Goal: Task Accomplishment & Management: Use online tool/utility

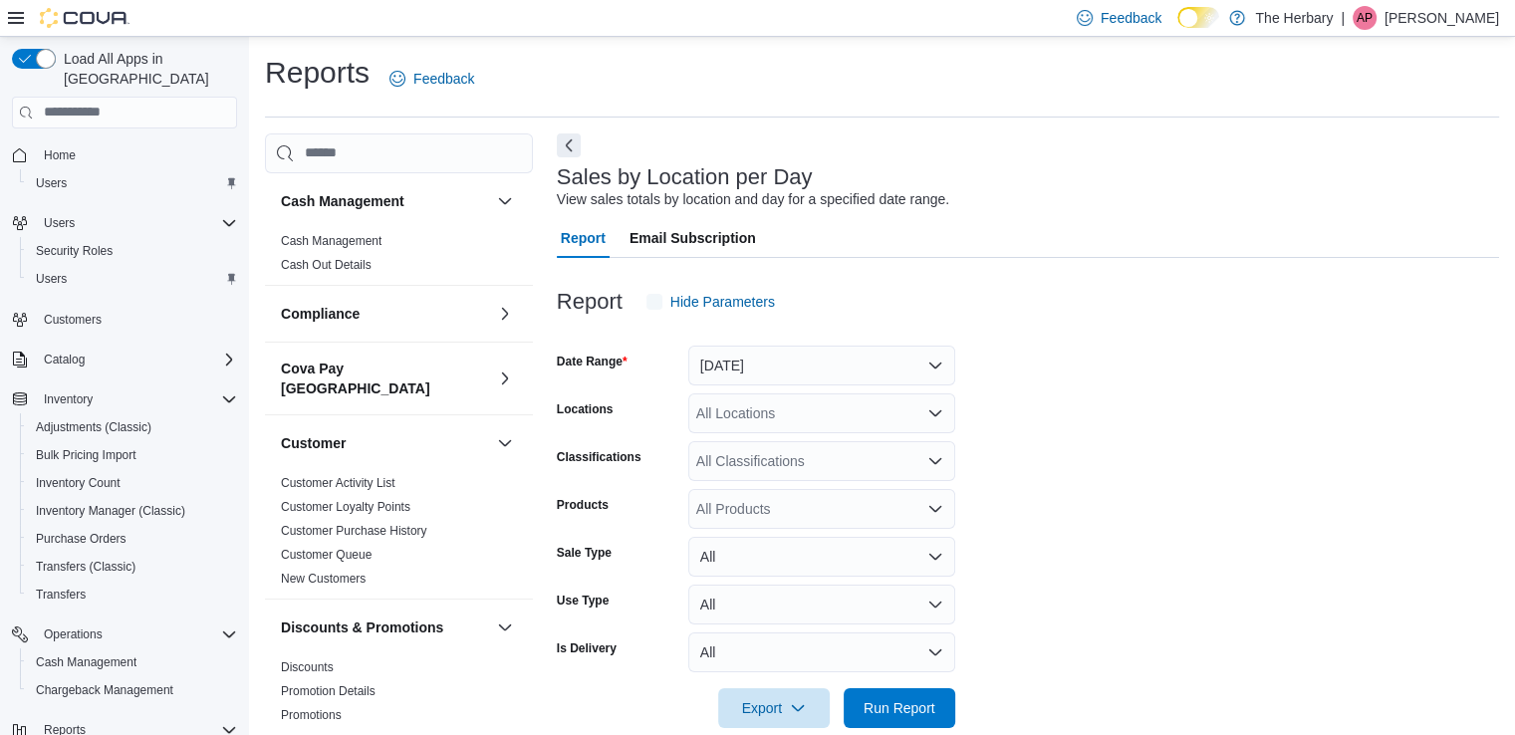
scroll to position [33, 0]
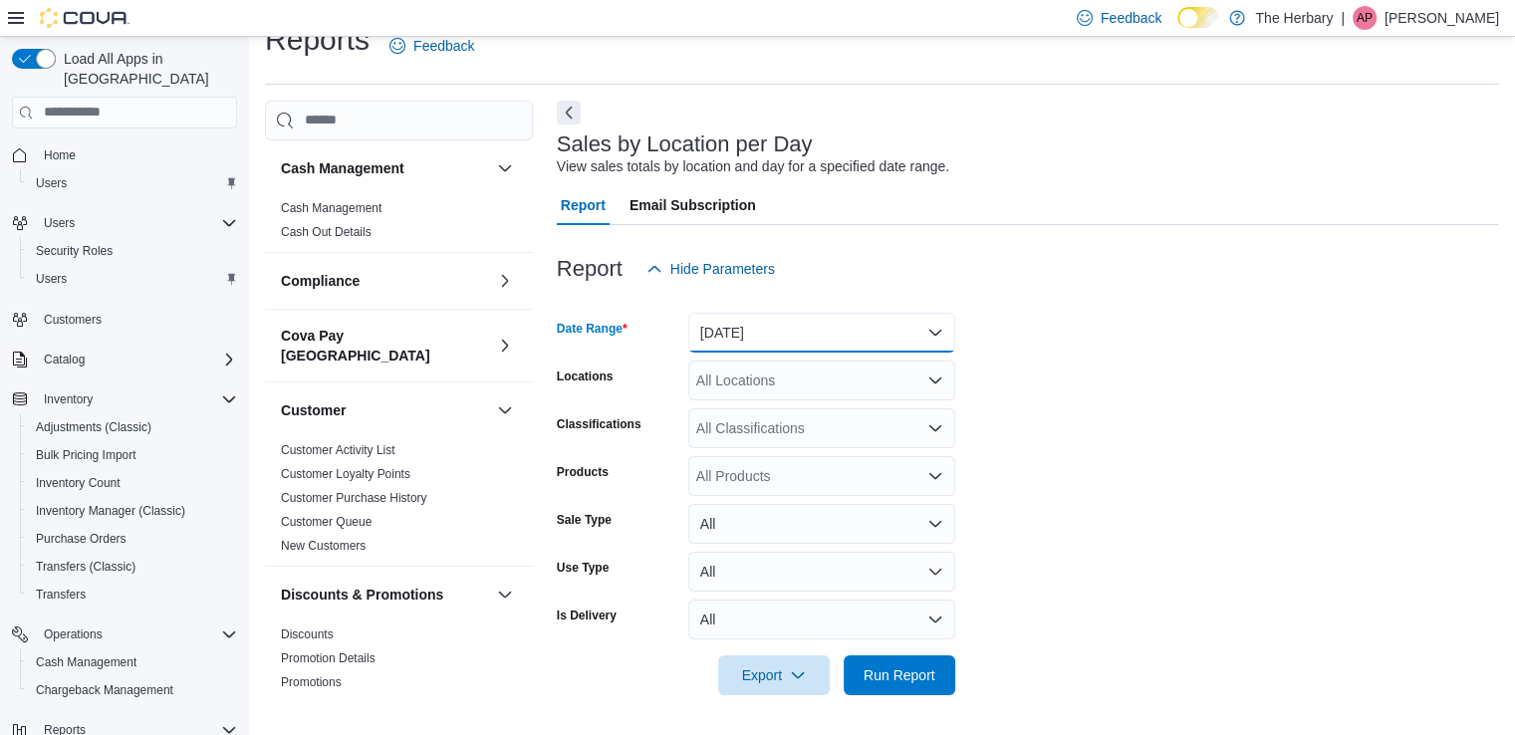
click at [737, 332] on button "Yesterday" at bounding box center [821, 333] width 267 height 40
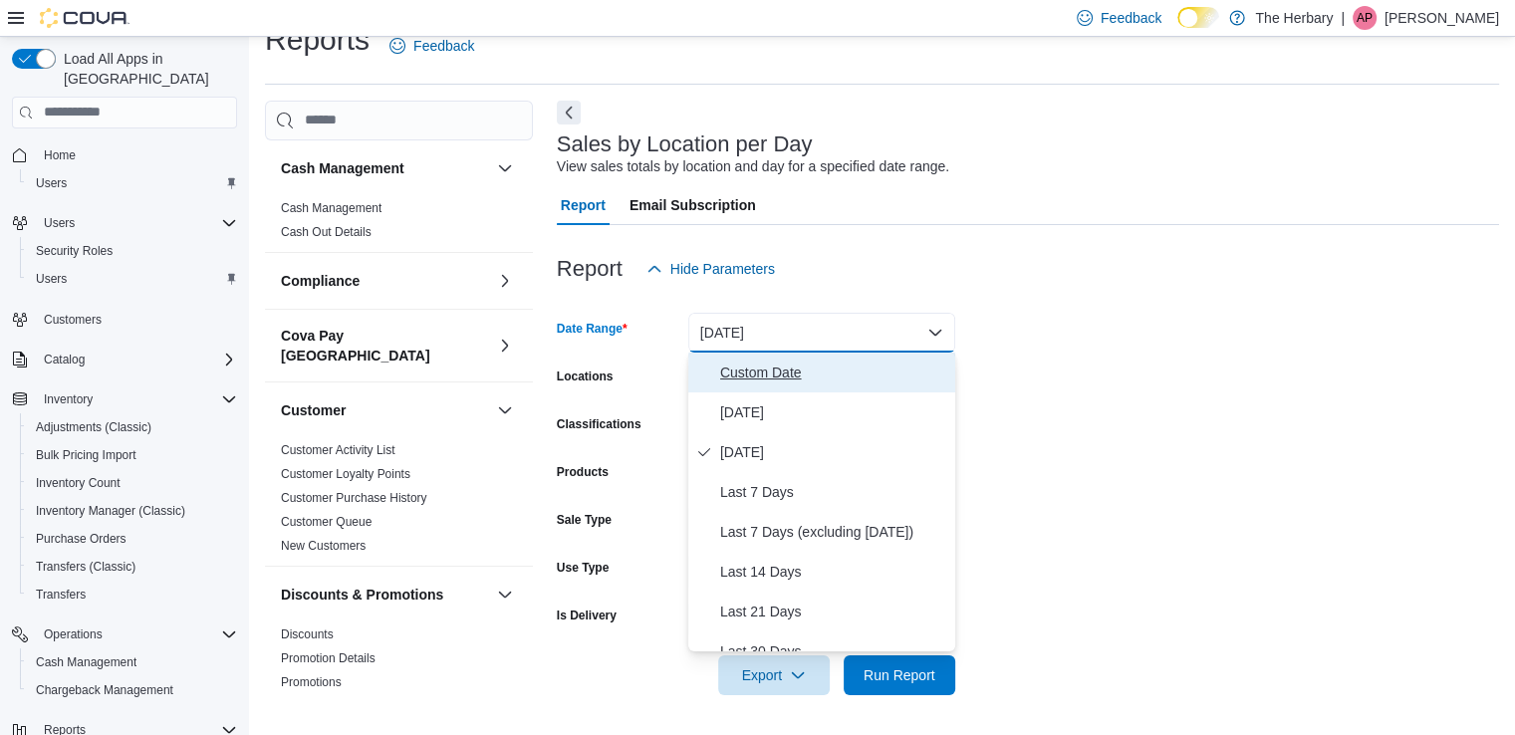
click at [751, 375] on span "Custom Date" at bounding box center [833, 373] width 227 height 24
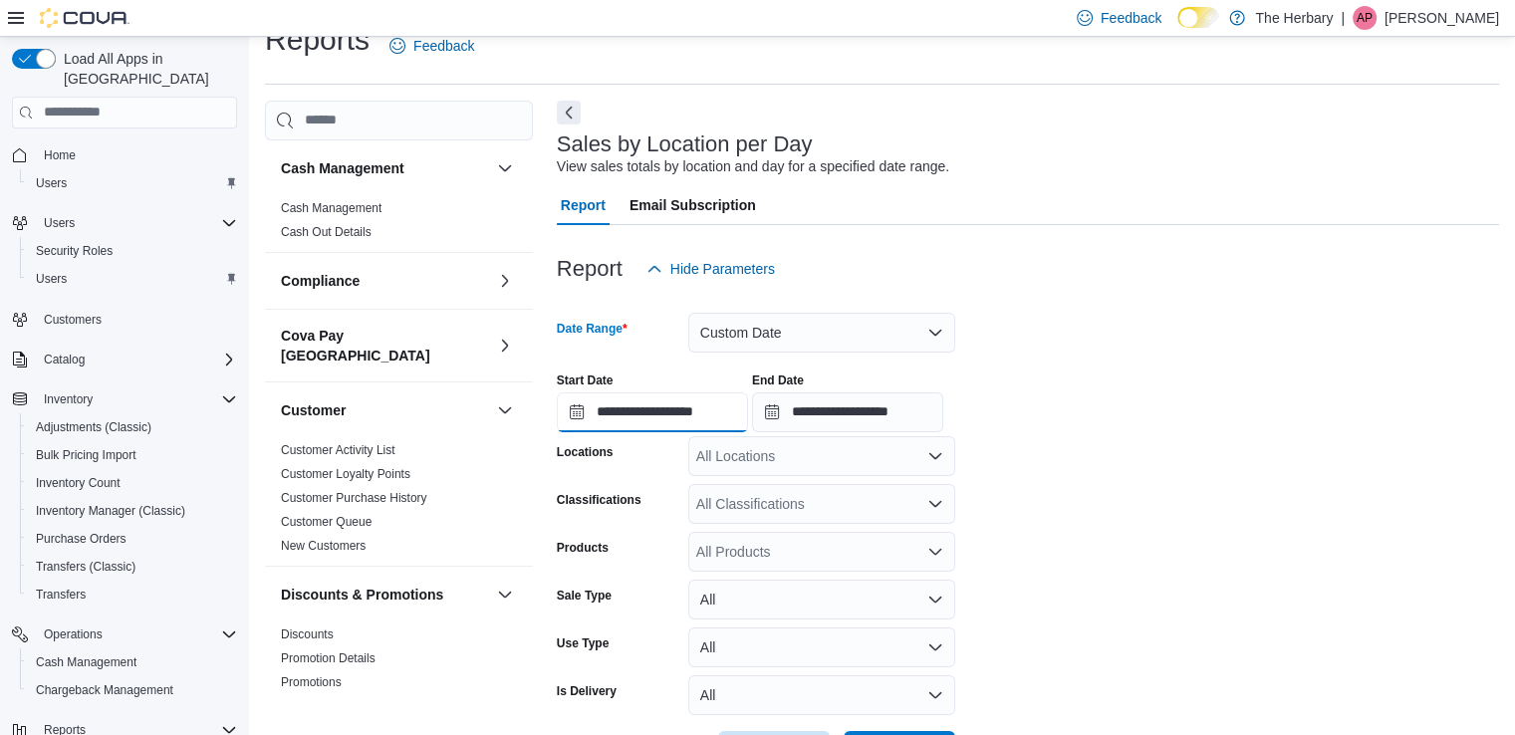
click at [680, 414] on input "**********" at bounding box center [652, 412] width 191 height 40
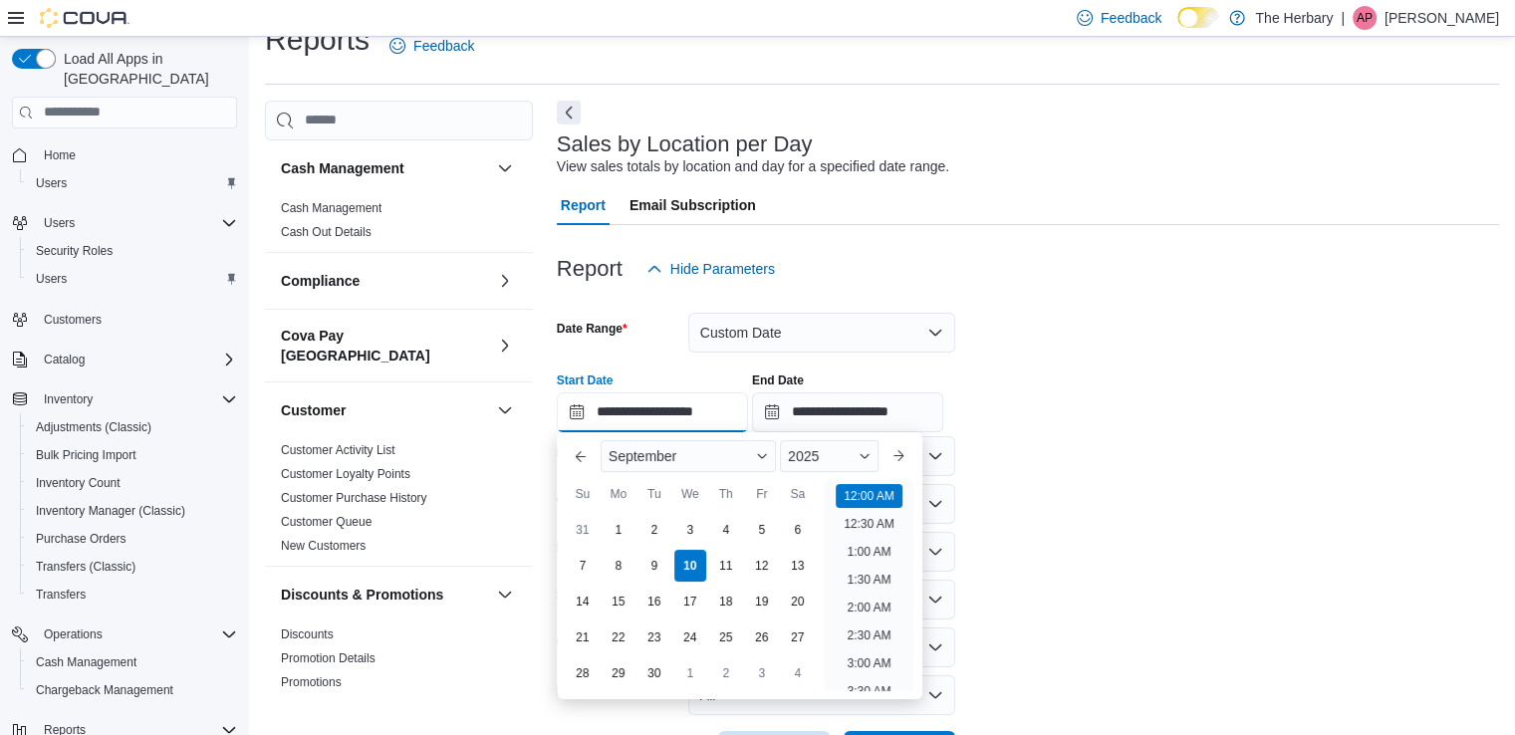
scroll to position [62, 0]
click at [613, 523] on div "1" at bounding box center [618, 529] width 35 height 35
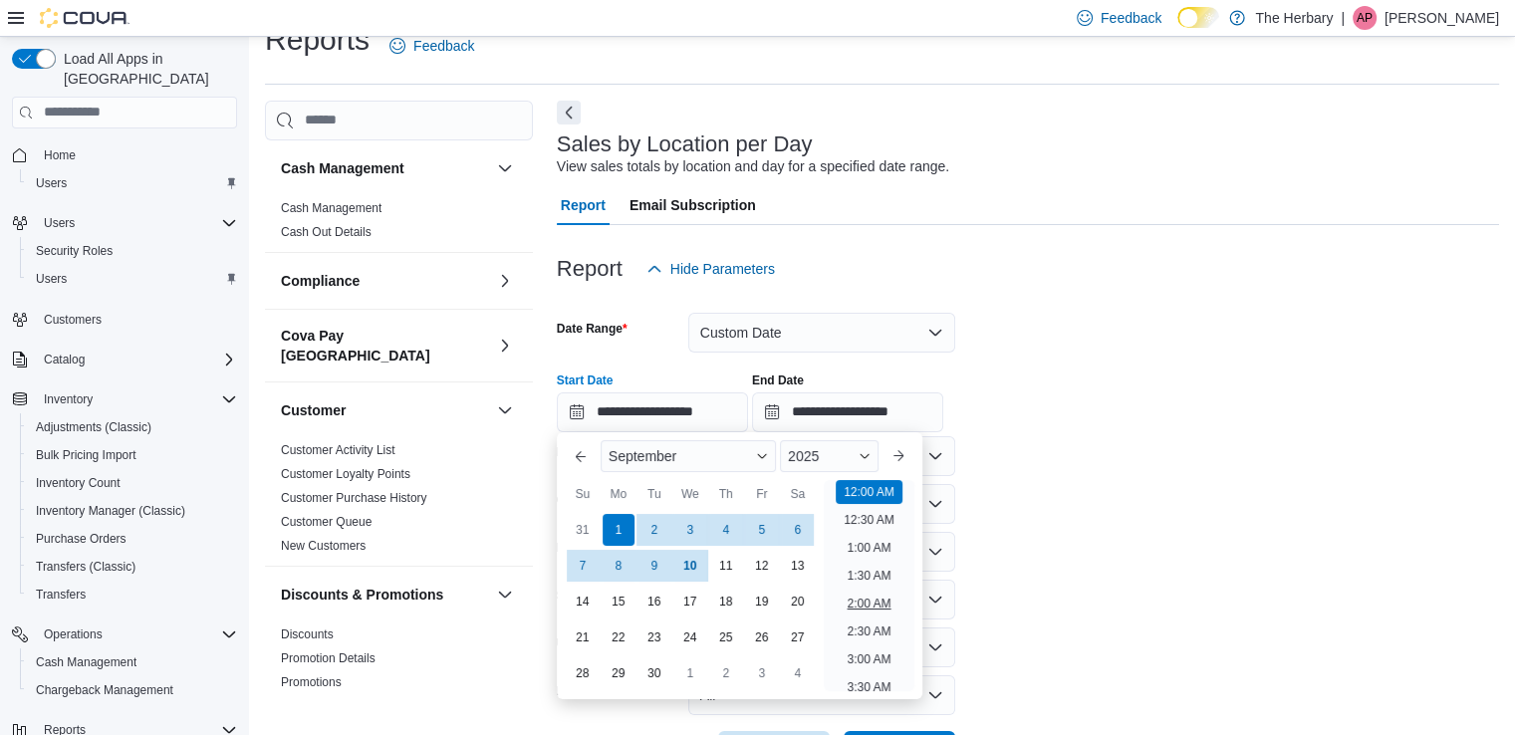
click at [865, 598] on li "2:00 AM" at bounding box center [869, 604] width 60 height 24
type input "**********"
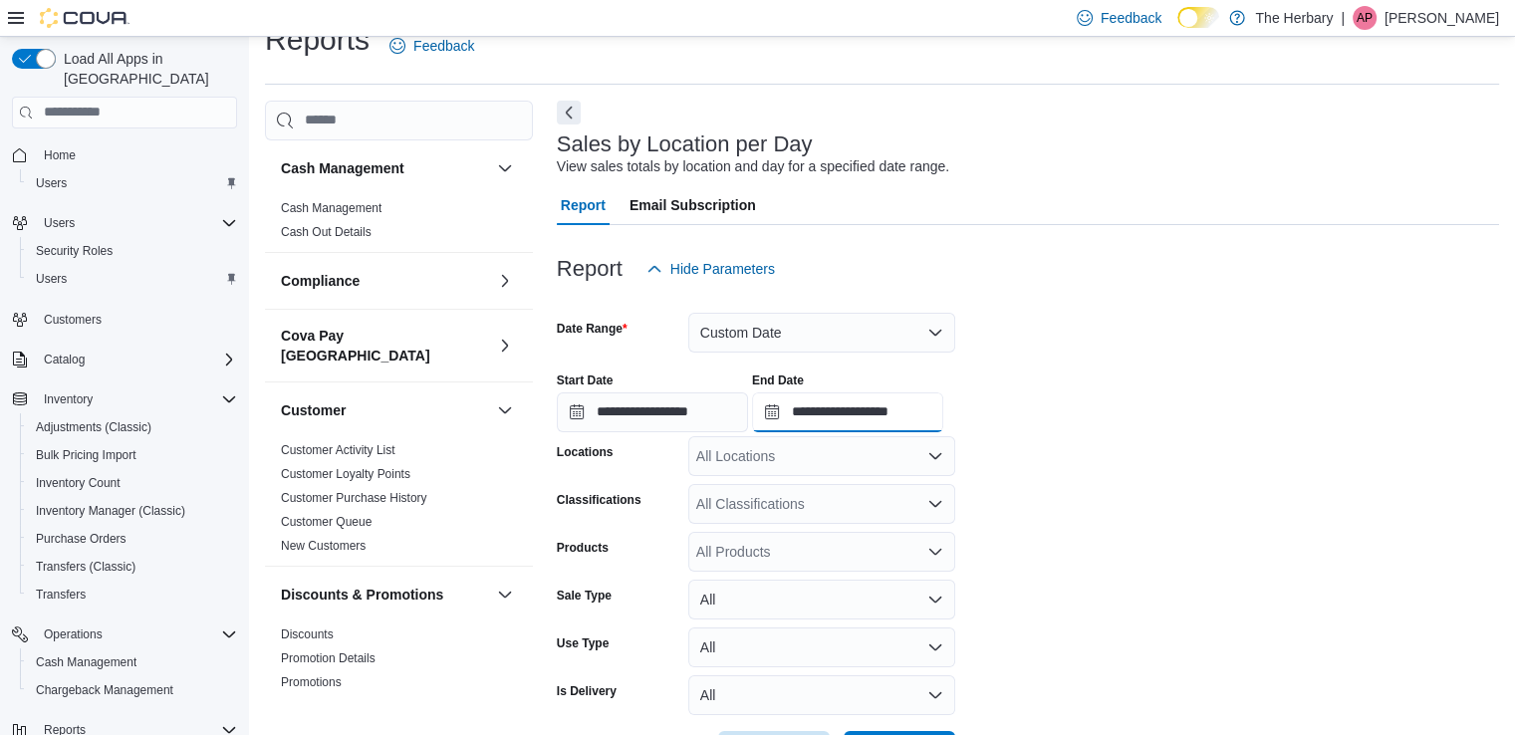
click at [870, 405] on input "**********" at bounding box center [847, 412] width 191 height 40
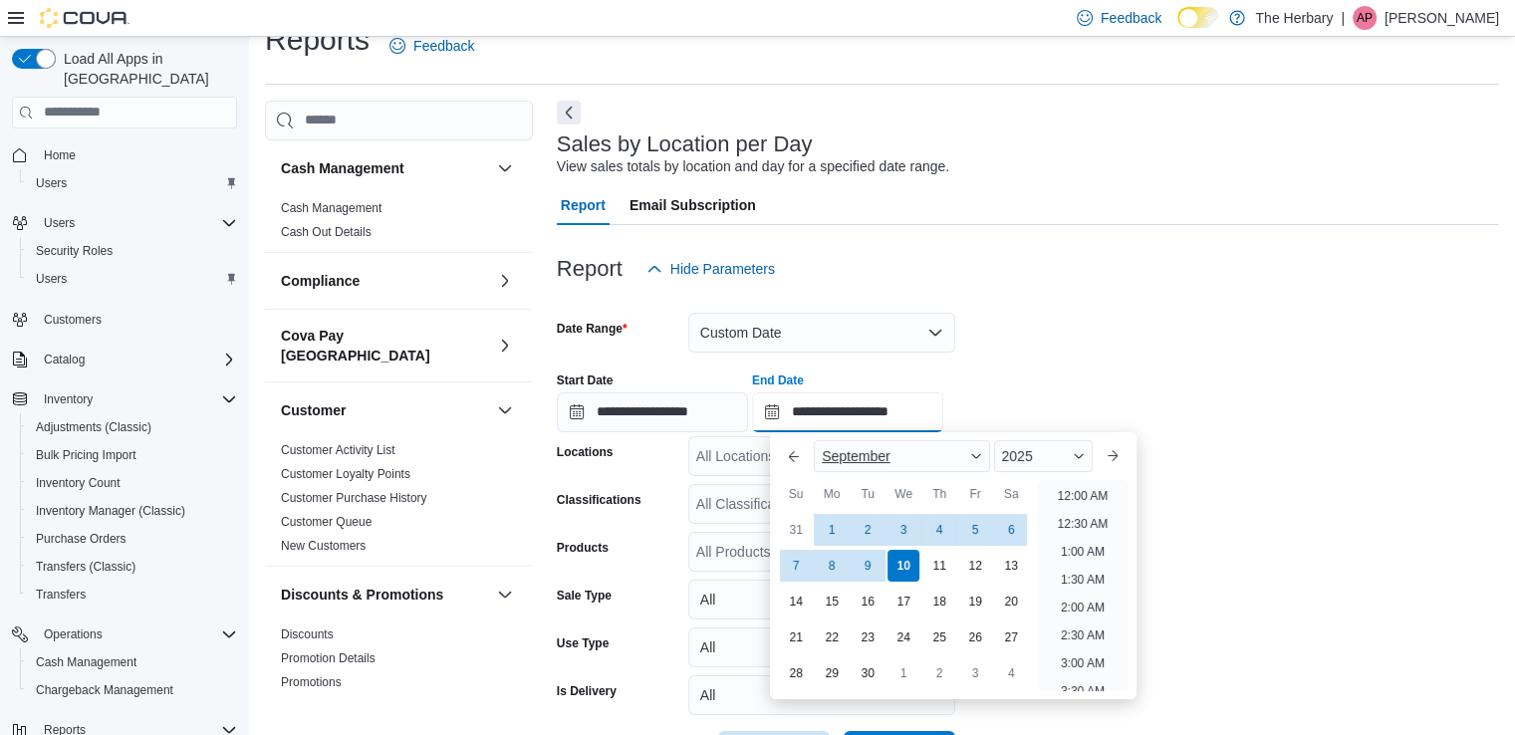
scroll to position [1131, 0]
click at [909, 560] on div "10" at bounding box center [903, 565] width 35 height 35
click at [1080, 603] on li "2:00 AM" at bounding box center [1083, 608] width 60 height 24
type input "**********"
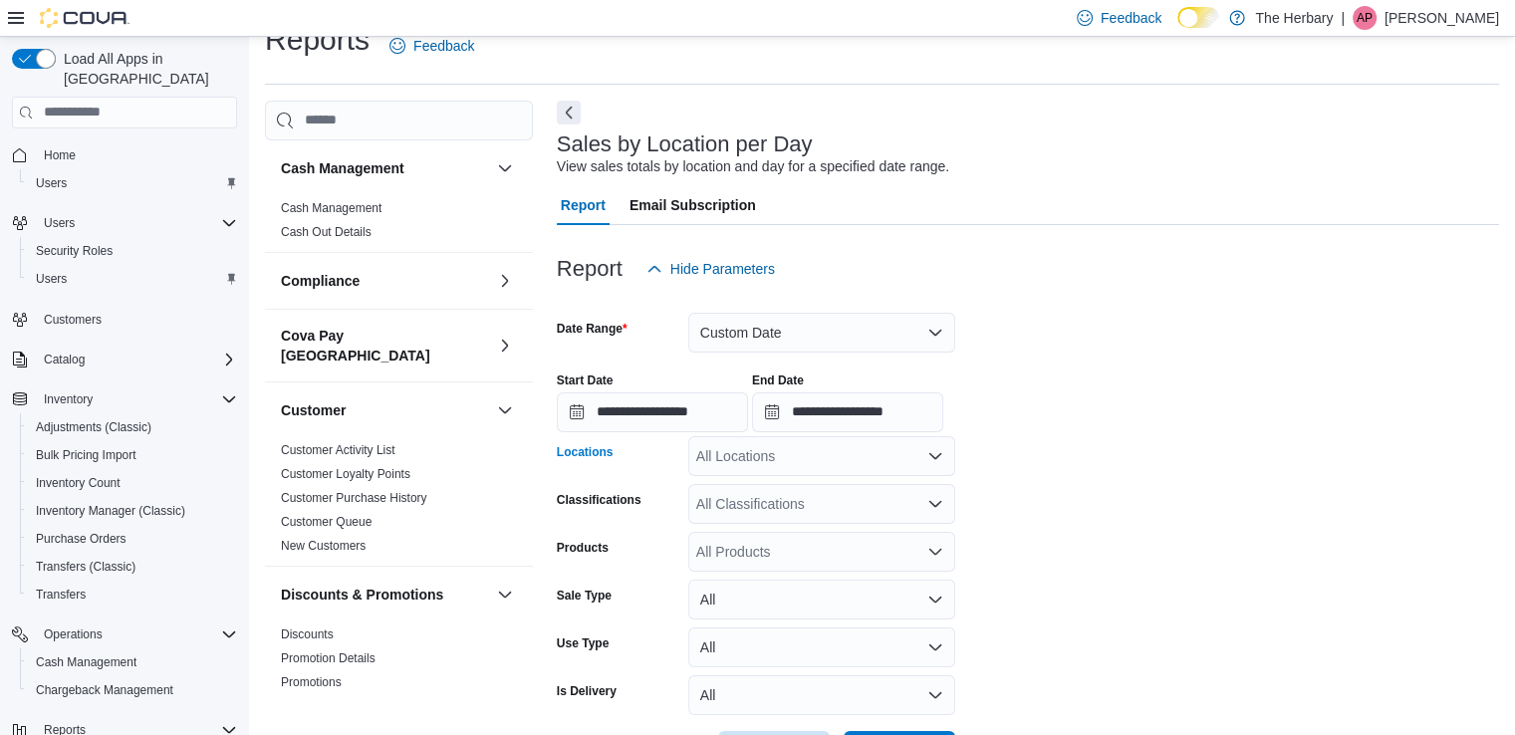
click at [705, 464] on div "All Locations" at bounding box center [821, 456] width 267 height 40
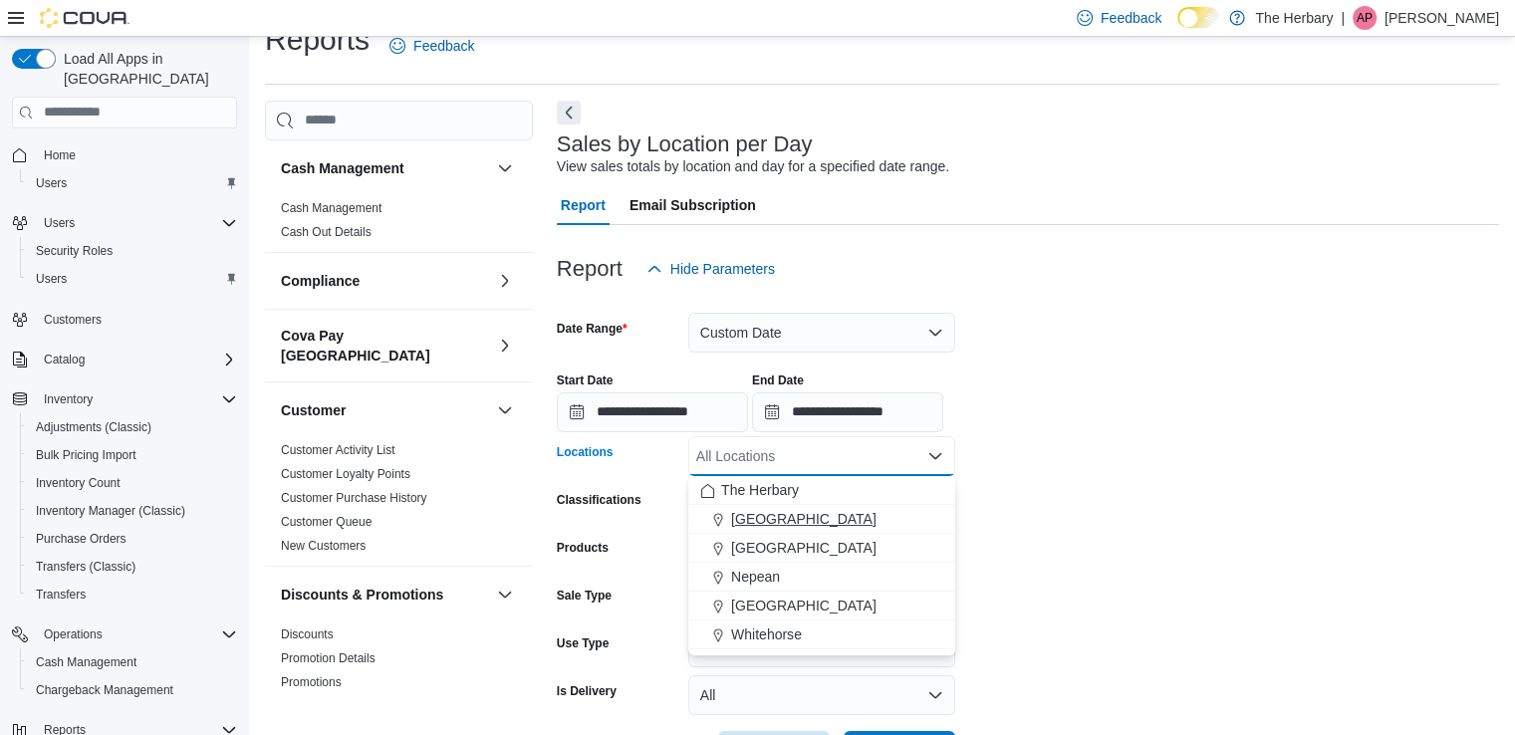
click at [755, 515] on span "Kingston" at bounding box center [803, 519] width 145 height 20
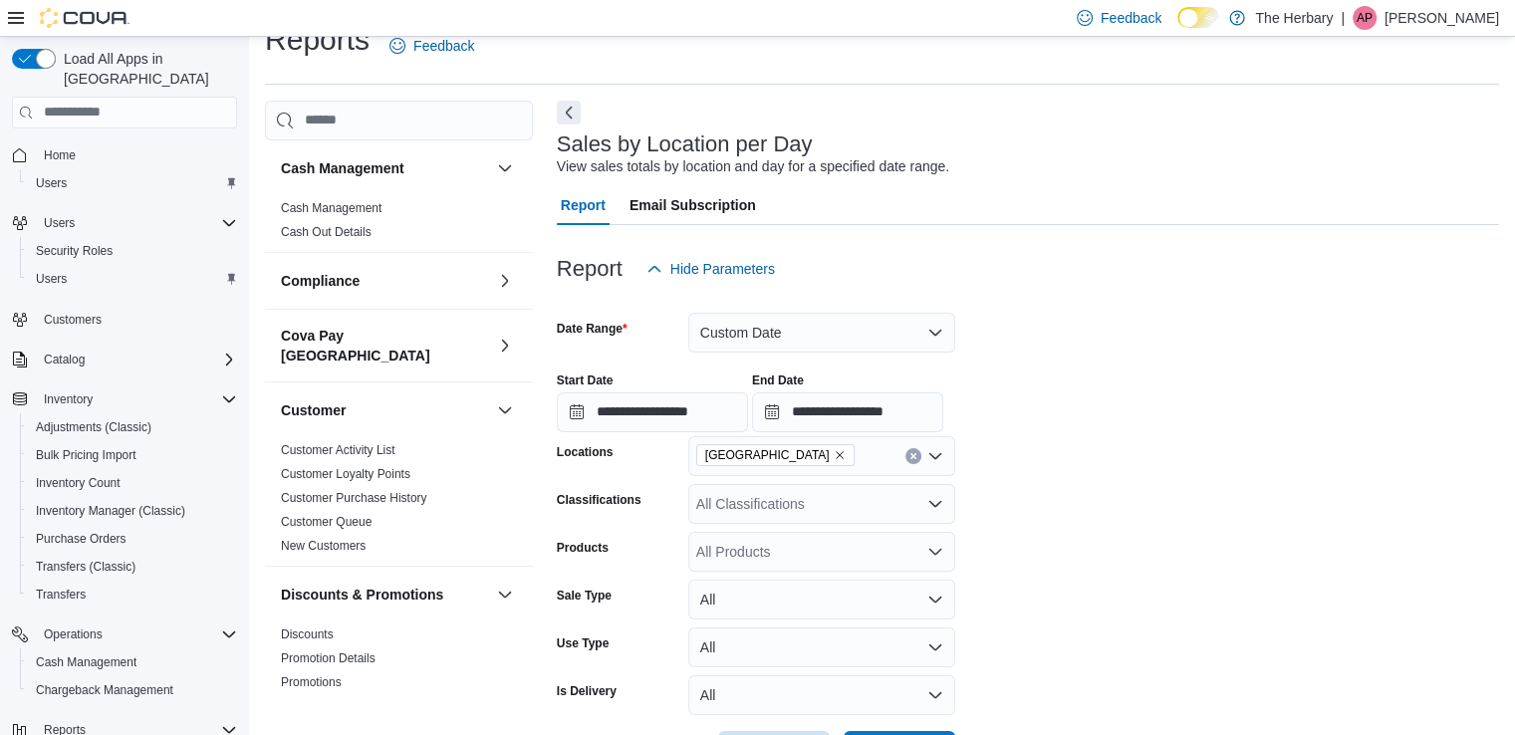
click at [1267, 436] on form "**********" at bounding box center [1028, 530] width 942 height 482
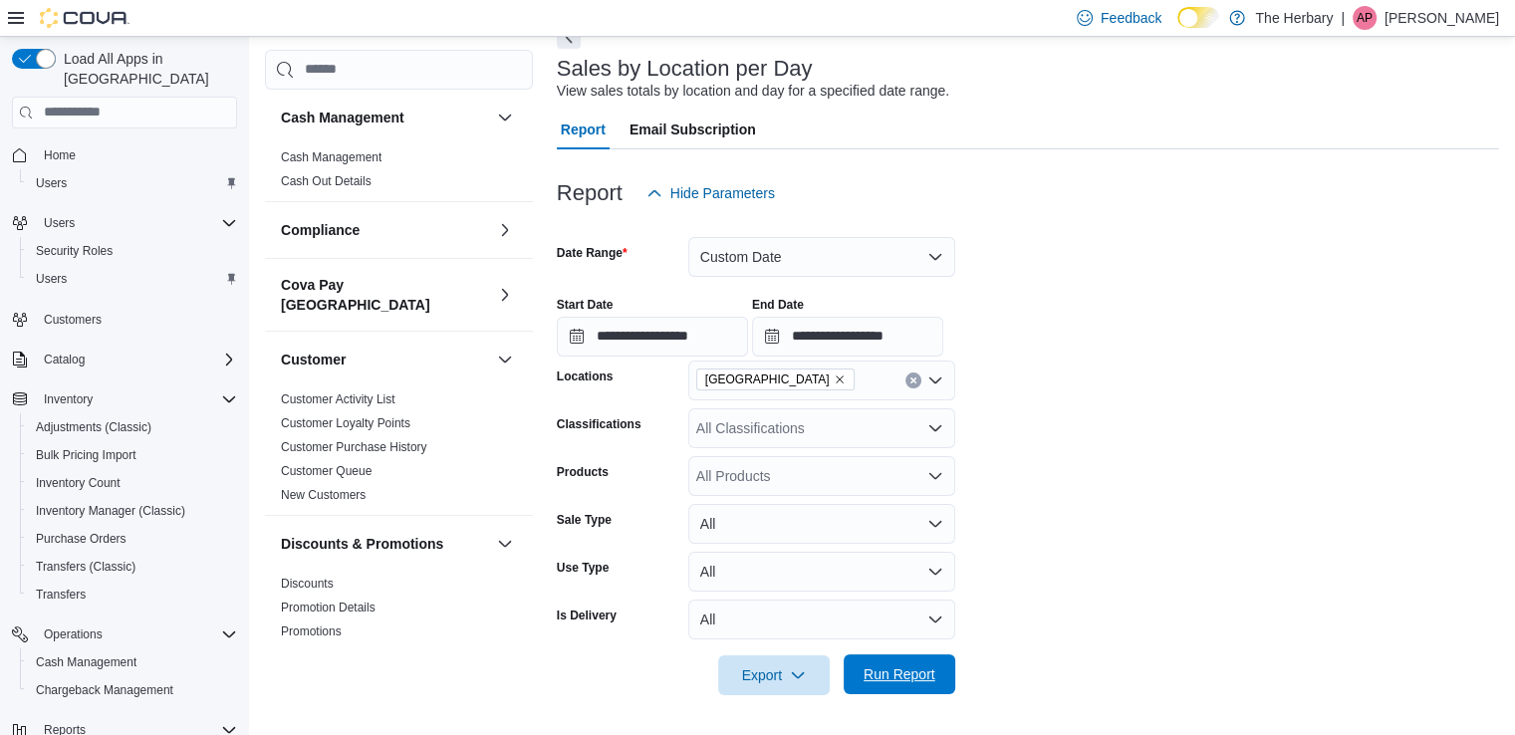
click at [900, 658] on span "Run Report" at bounding box center [899, 674] width 88 height 40
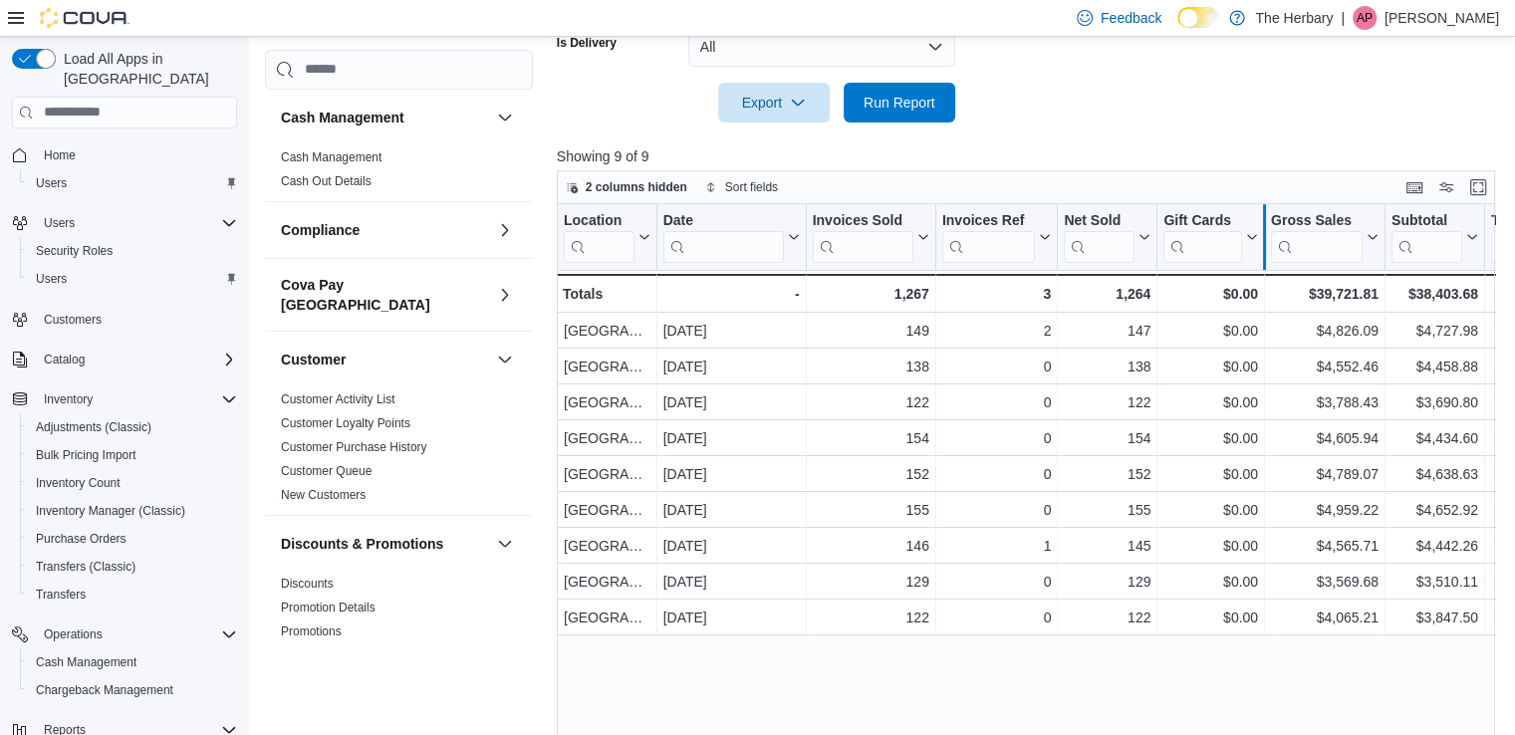
scroll to position [720, 0]
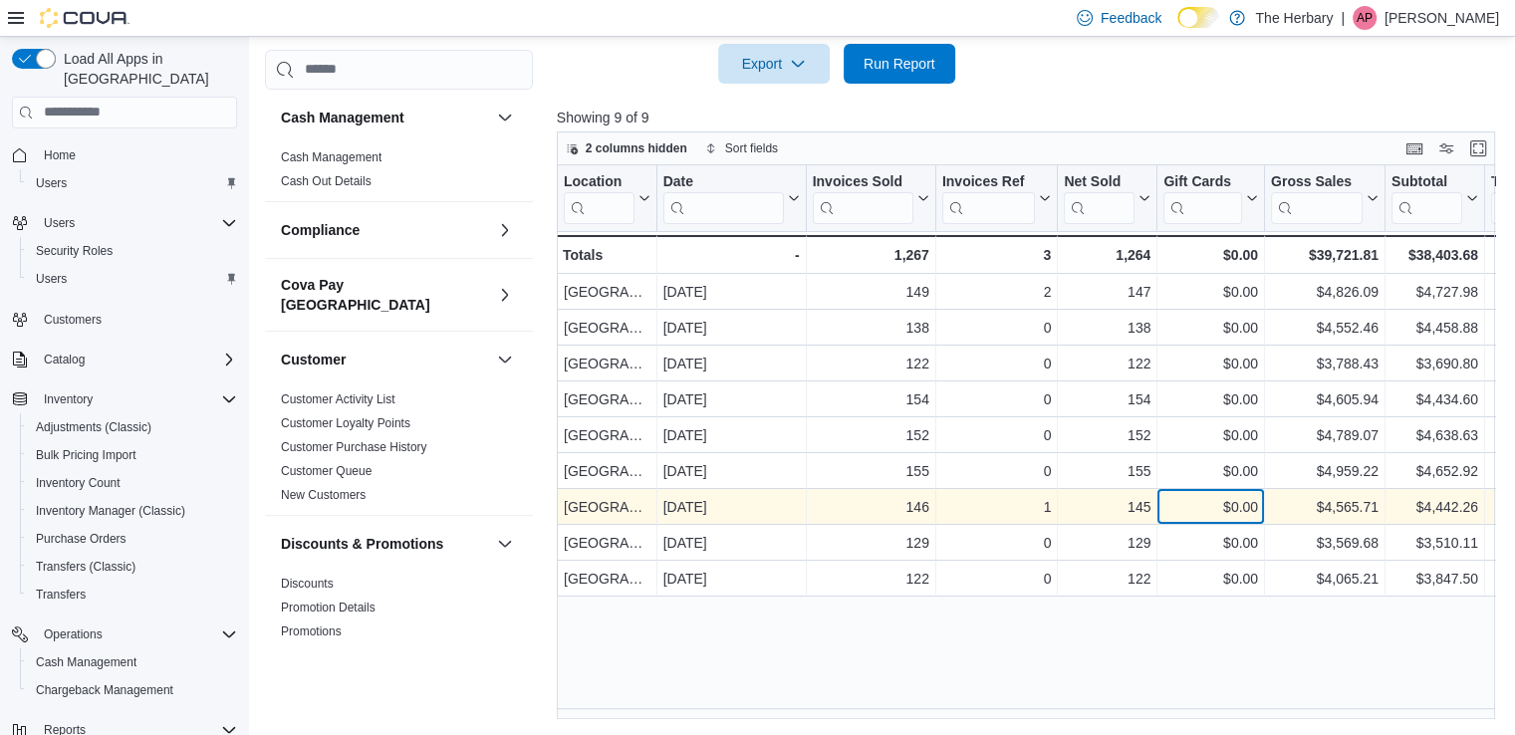
click at [1219, 503] on div "$0.00" at bounding box center [1210, 507] width 95 height 24
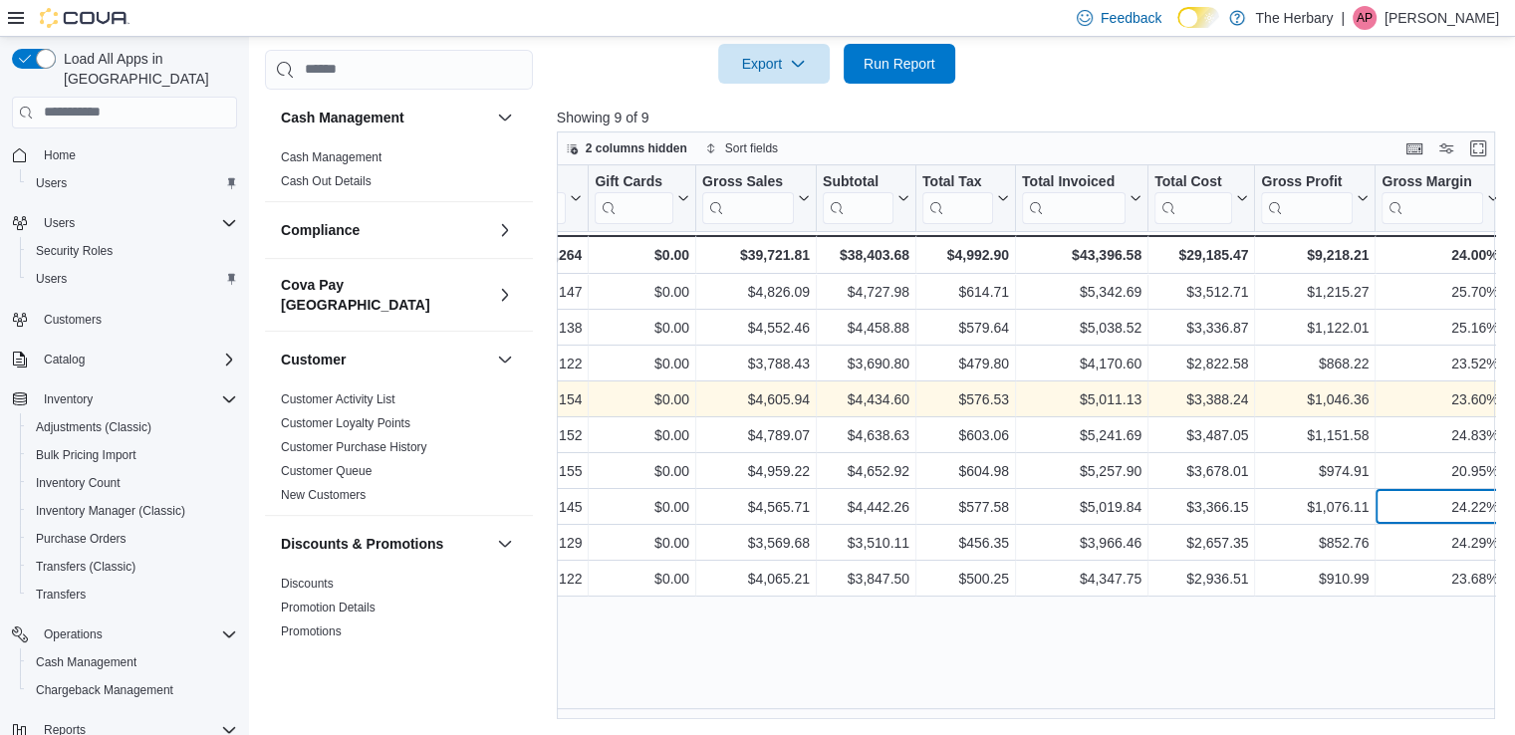
scroll to position [0, 0]
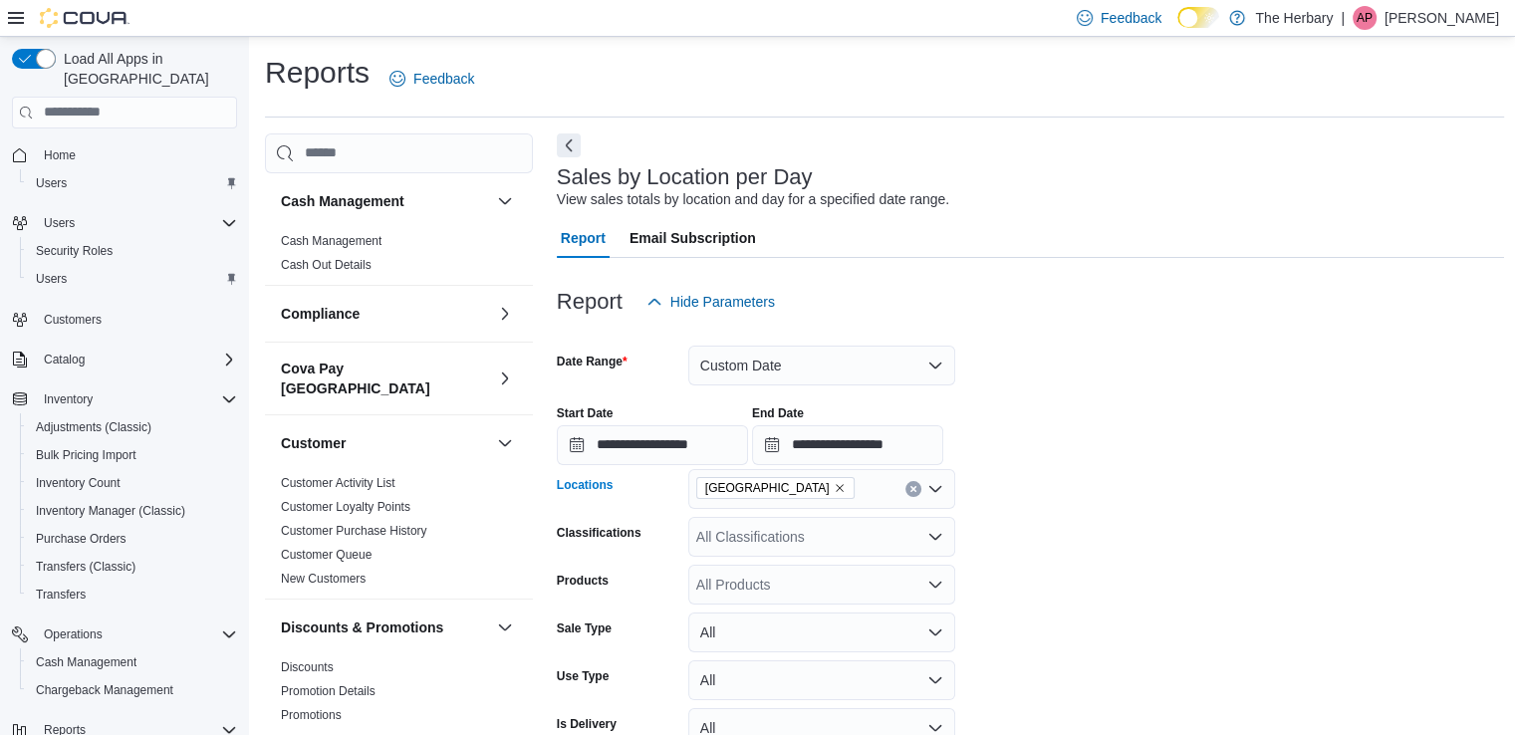
click at [834, 484] on icon "Remove Kingston from selection in this group" at bounding box center [840, 488] width 12 height 12
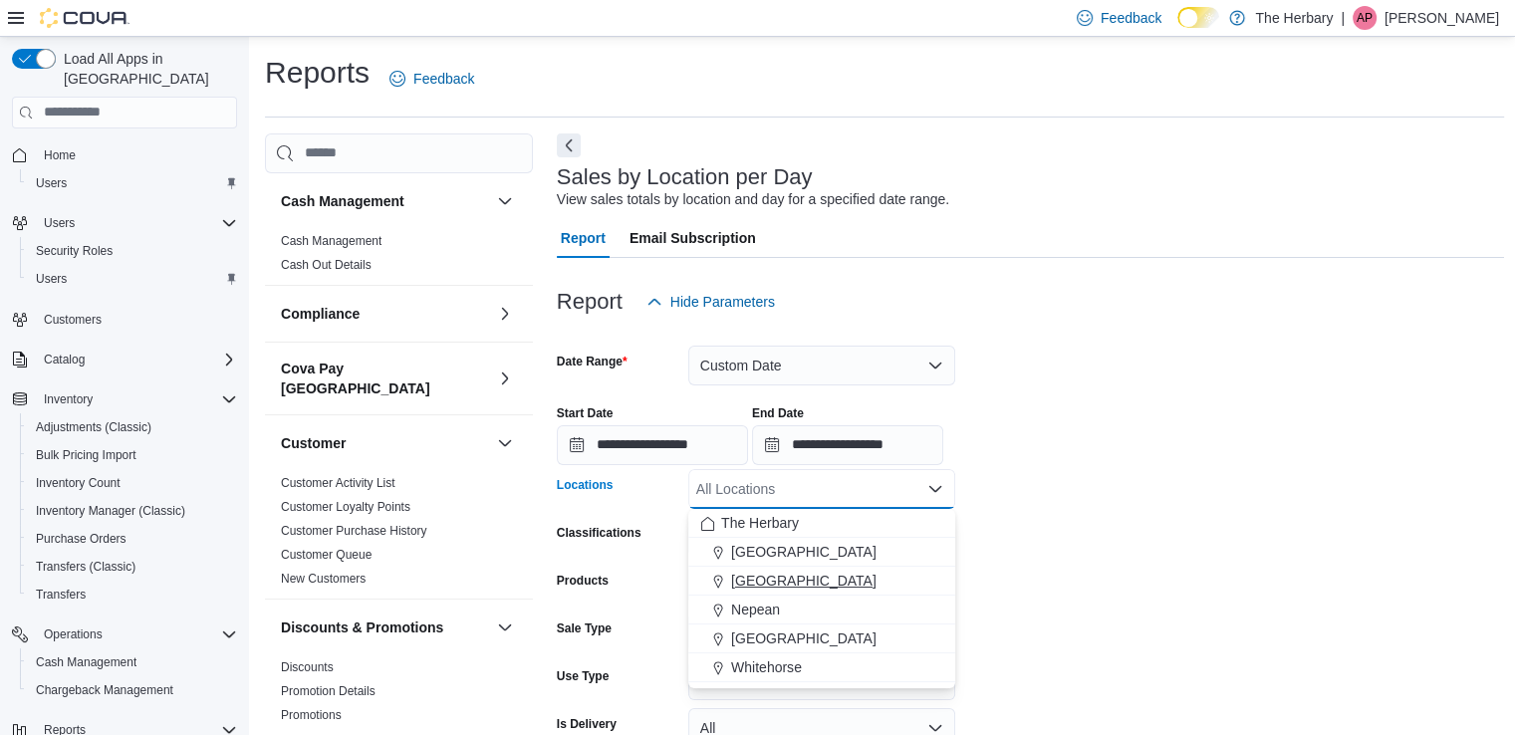
click at [772, 575] on span "London" at bounding box center [803, 581] width 145 height 20
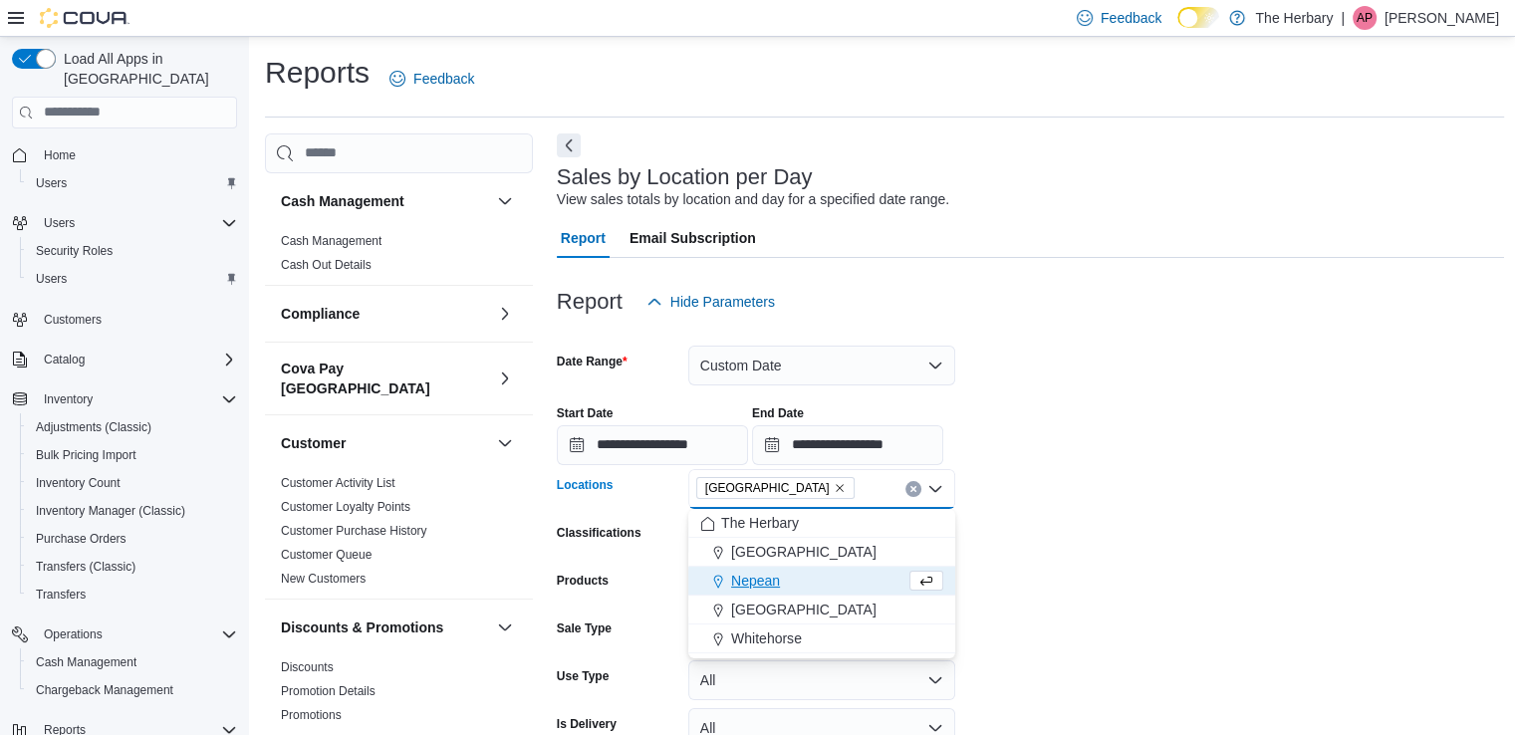
click at [1154, 481] on form "**********" at bounding box center [1031, 563] width 948 height 482
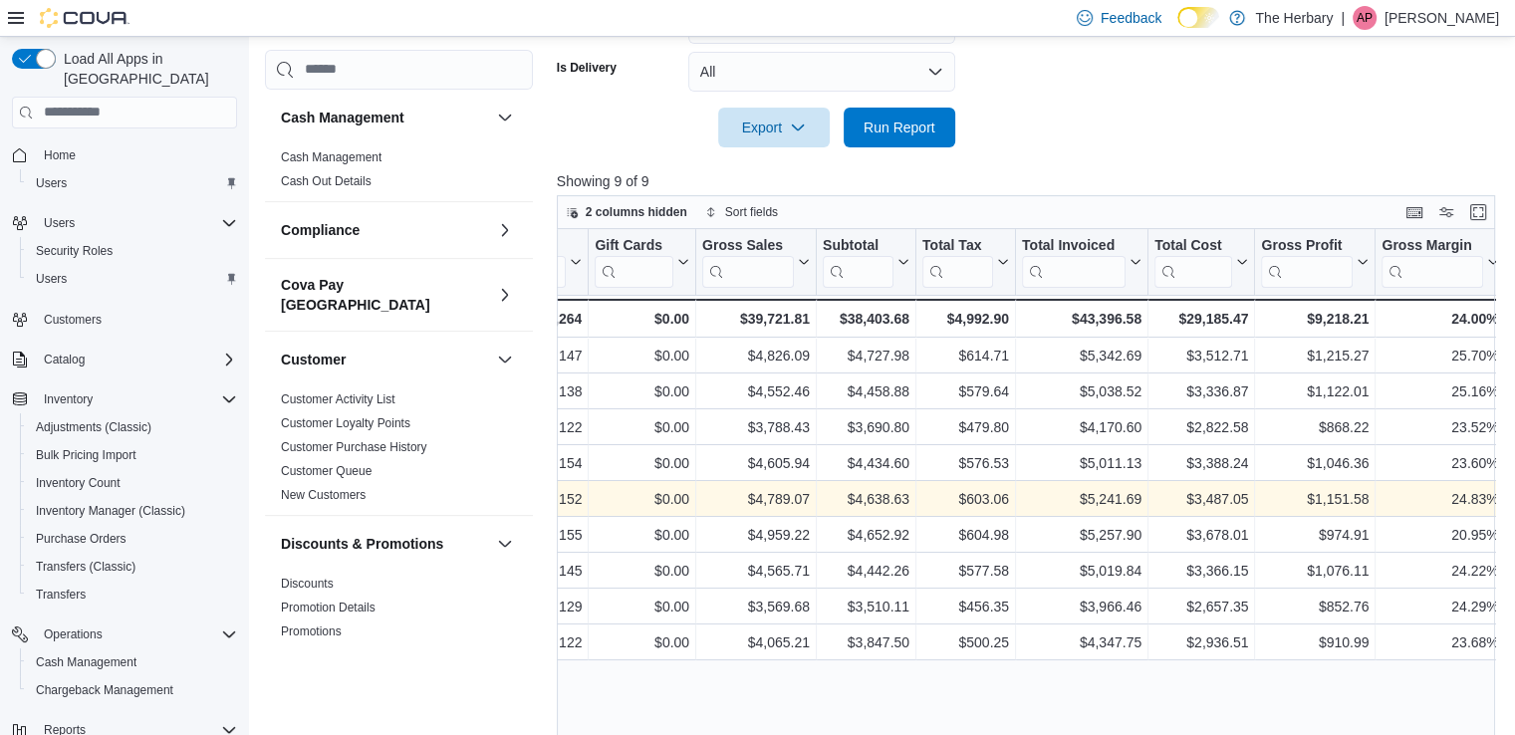
scroll to position [720, 0]
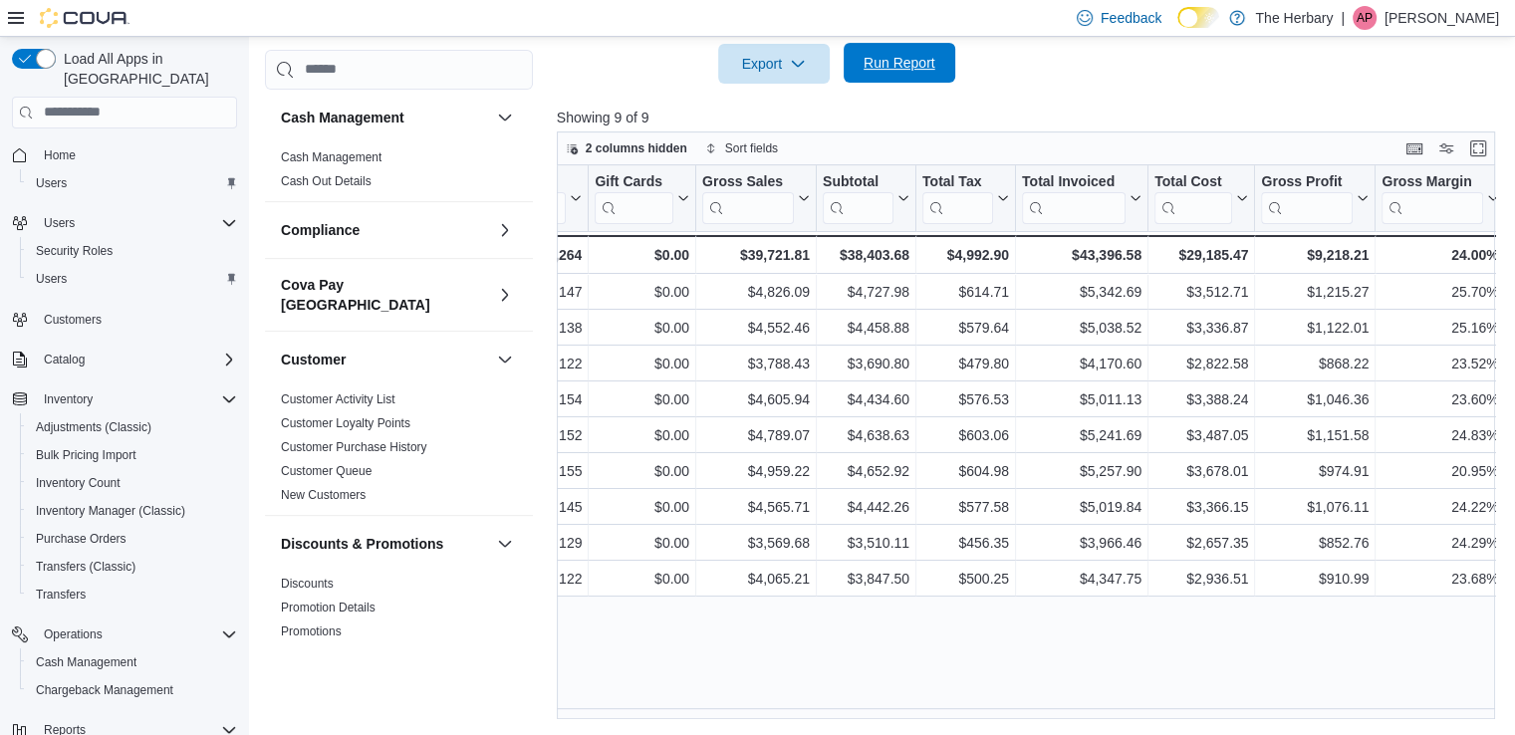
click at [906, 64] on span "Run Report" at bounding box center [899, 63] width 72 height 20
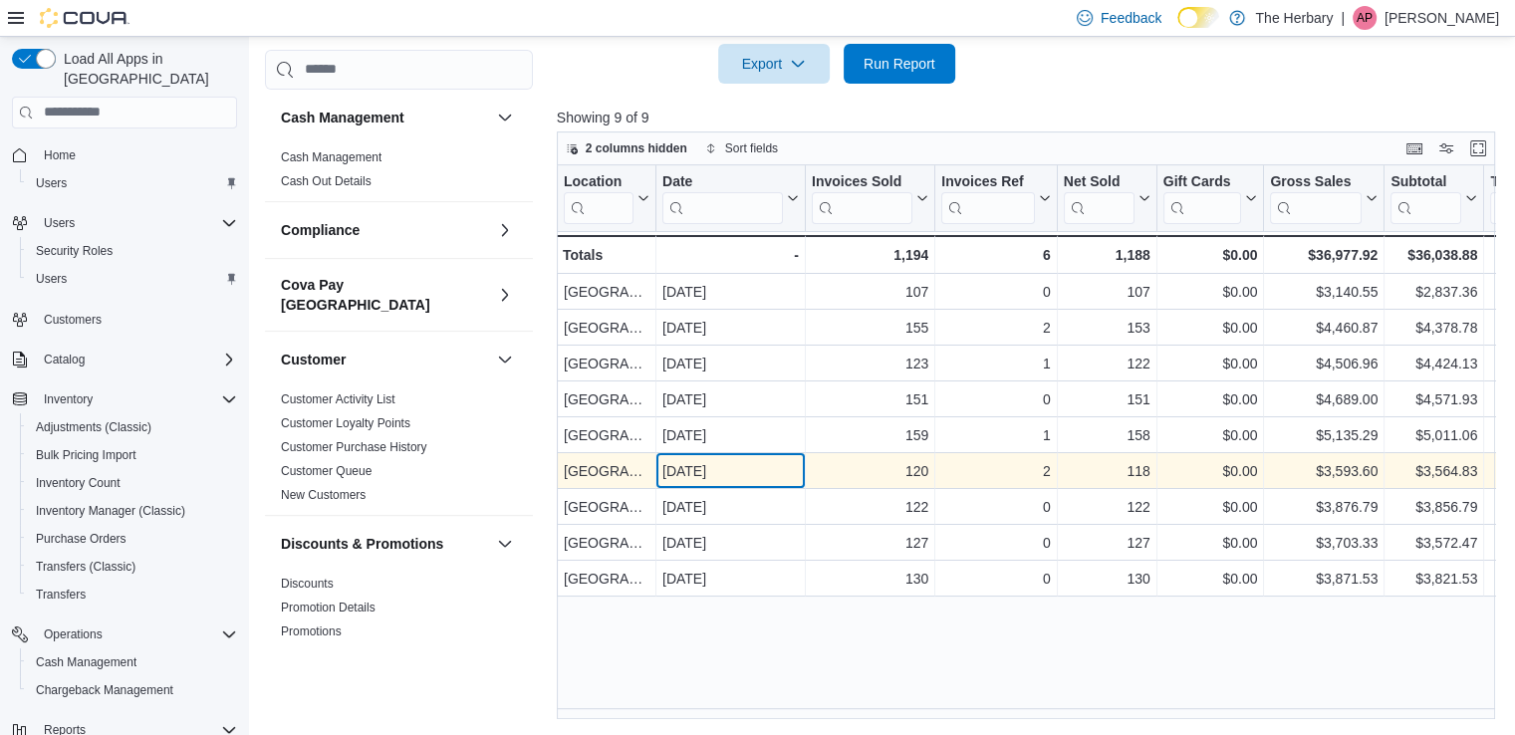
click at [729, 471] on div "Sep 6, 2025" at bounding box center [730, 471] width 136 height 24
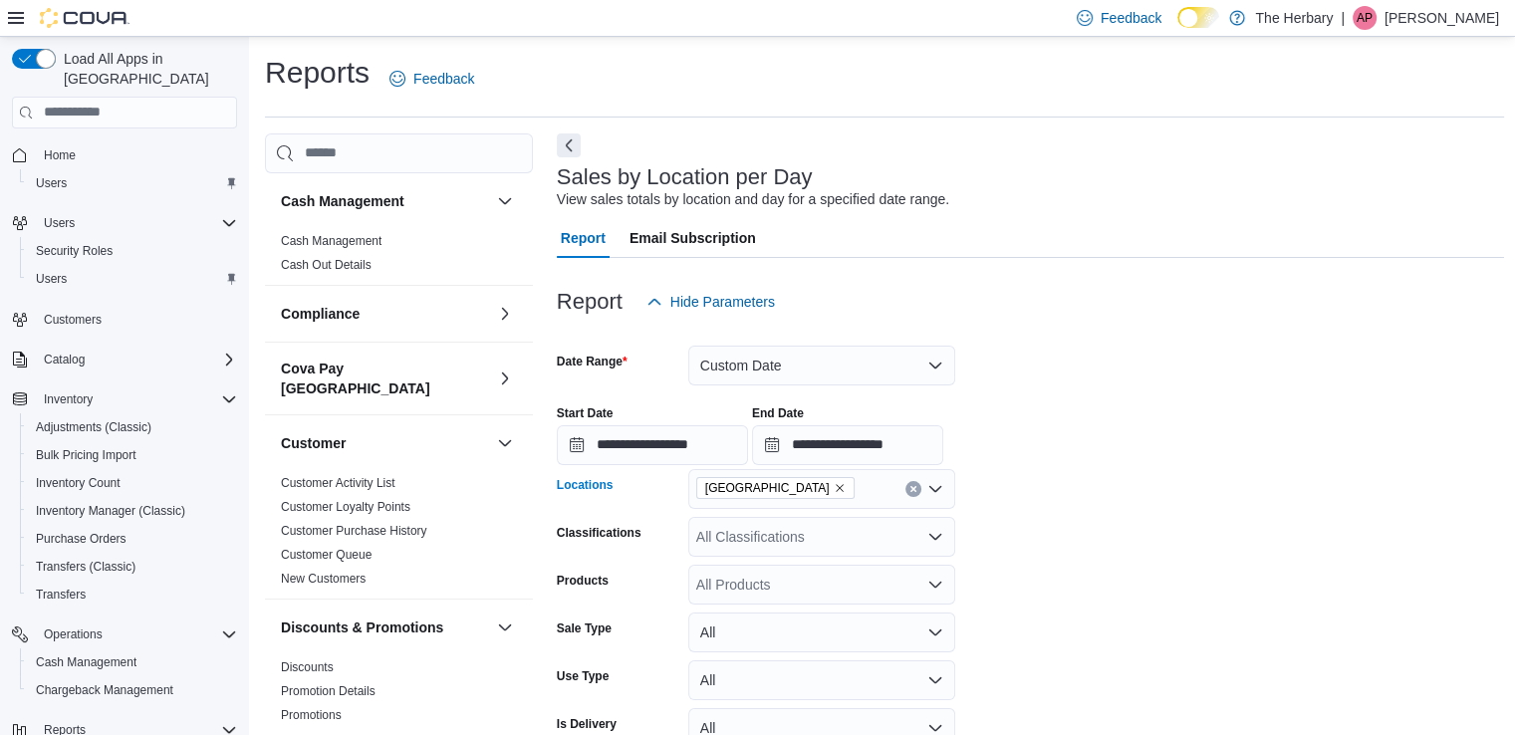
click at [834, 483] on icon "Remove London from selection in this group" at bounding box center [840, 488] width 12 height 12
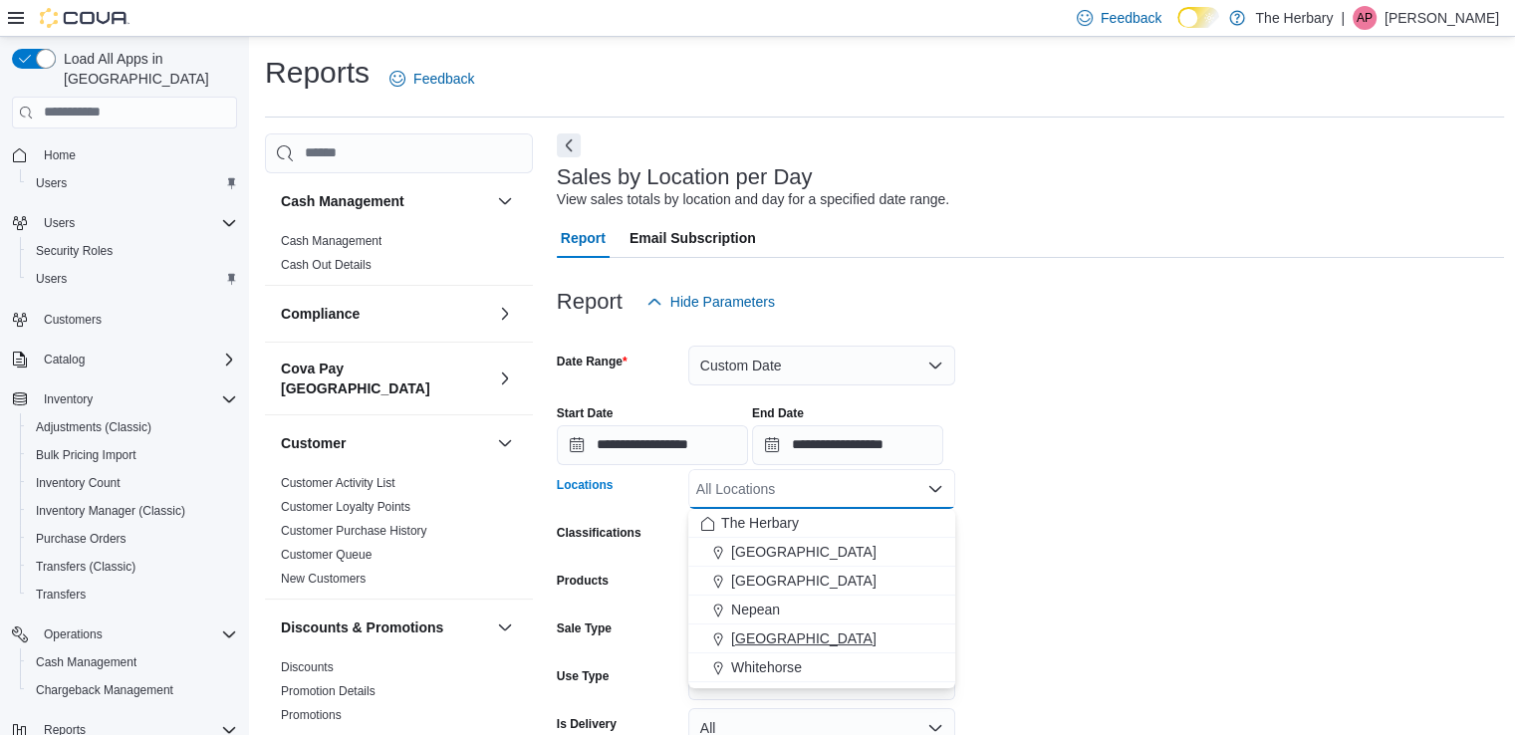
click at [767, 635] on span "Ottawa" at bounding box center [803, 638] width 145 height 20
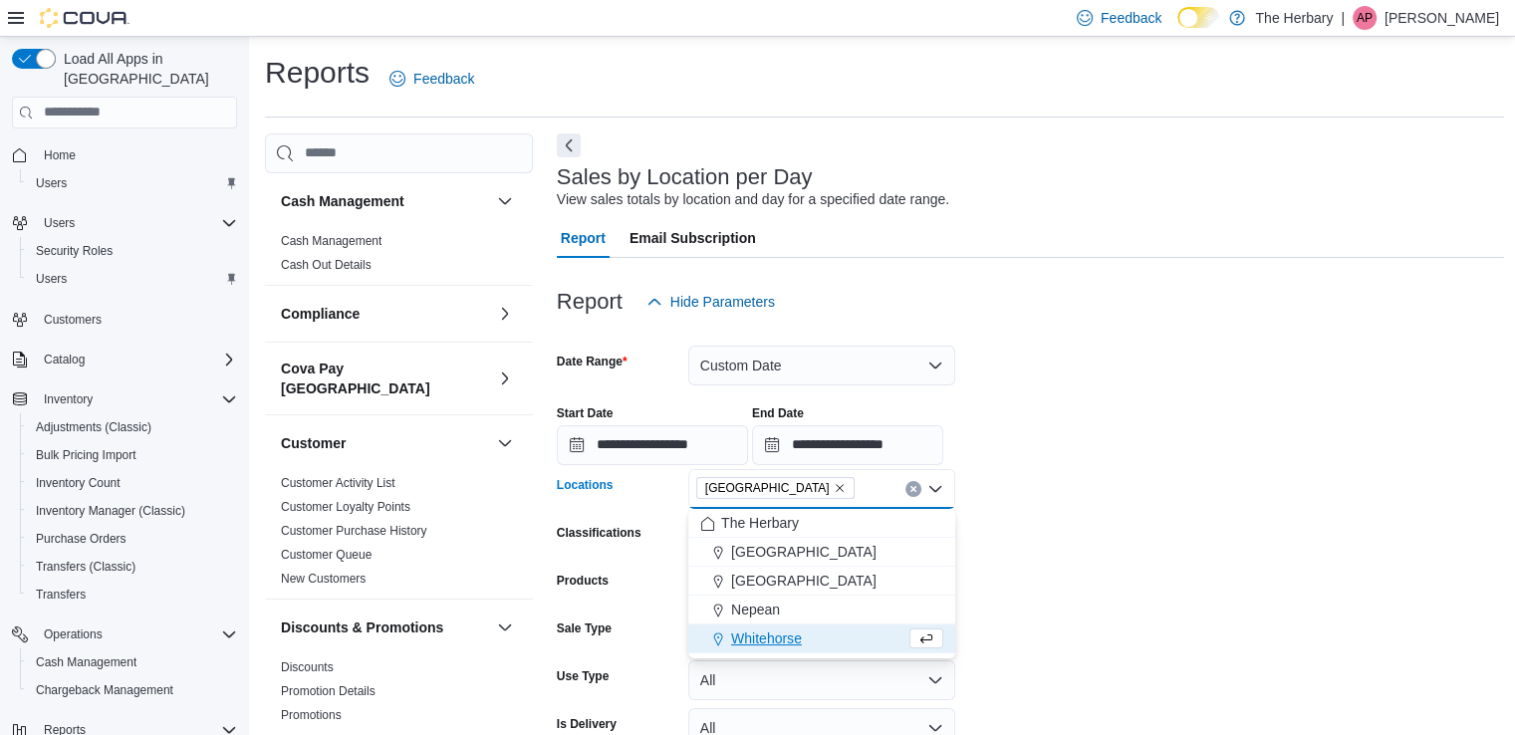
click at [1208, 441] on div "**********" at bounding box center [1031, 427] width 948 height 76
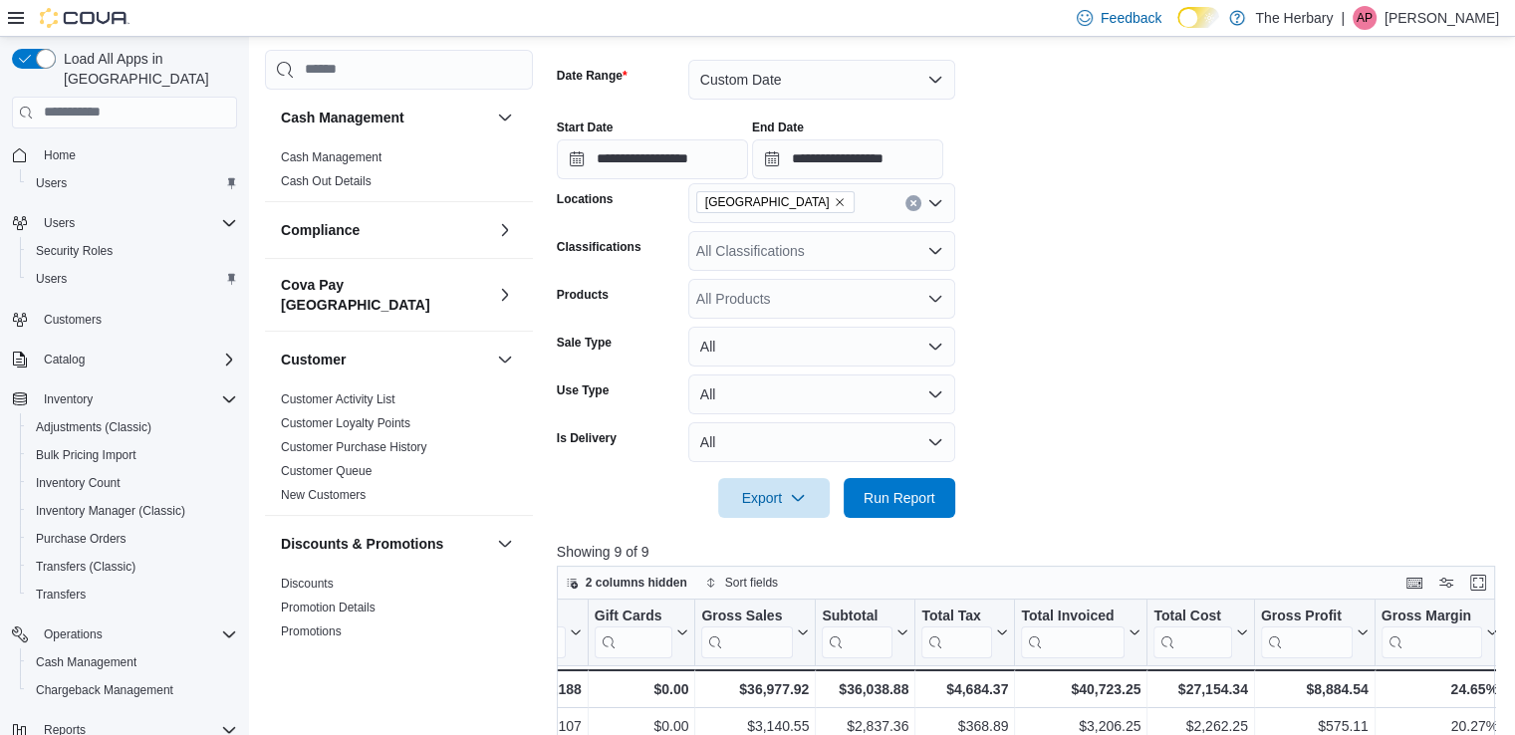
scroll to position [364, 0]
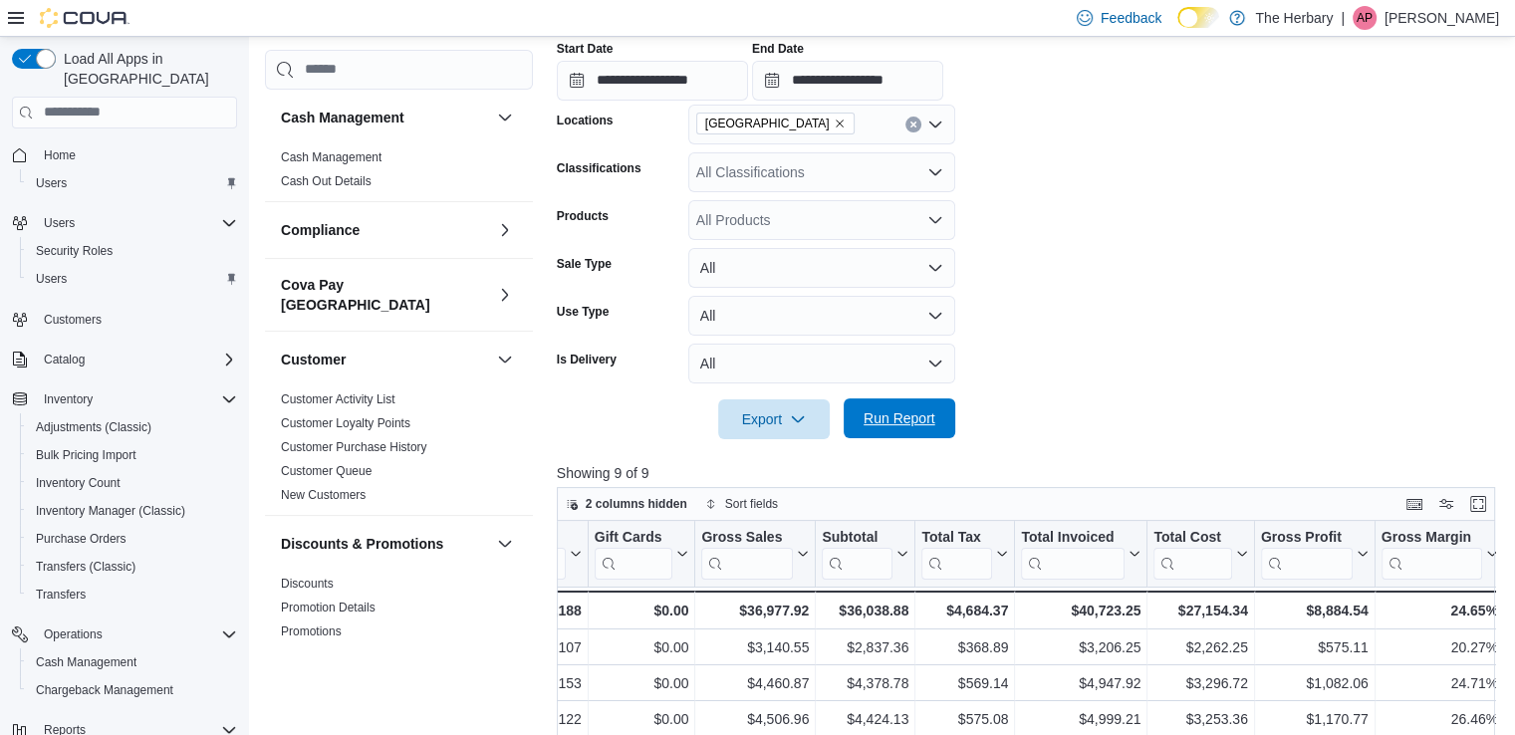
click at [898, 414] on span "Run Report" at bounding box center [899, 418] width 72 height 20
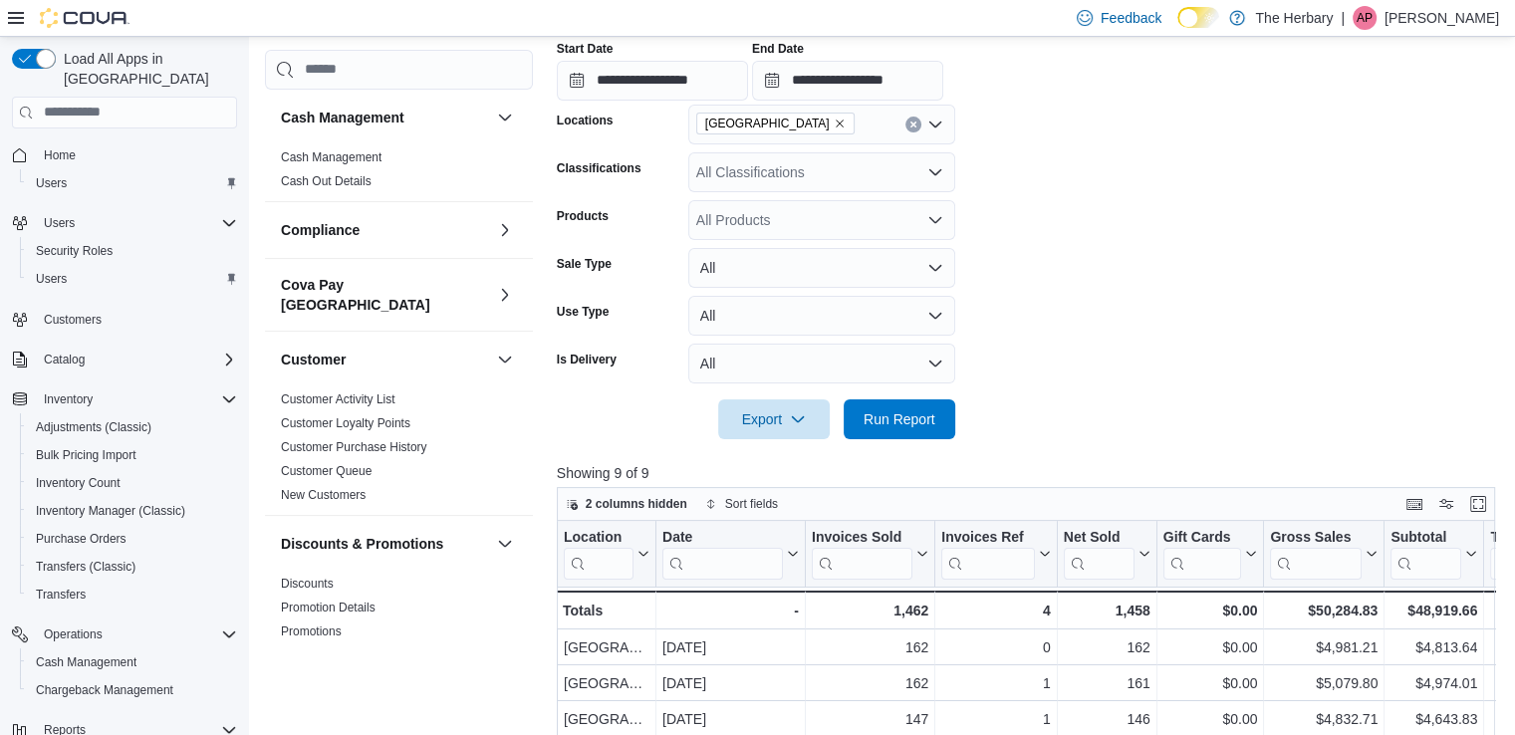
scroll to position [720, 0]
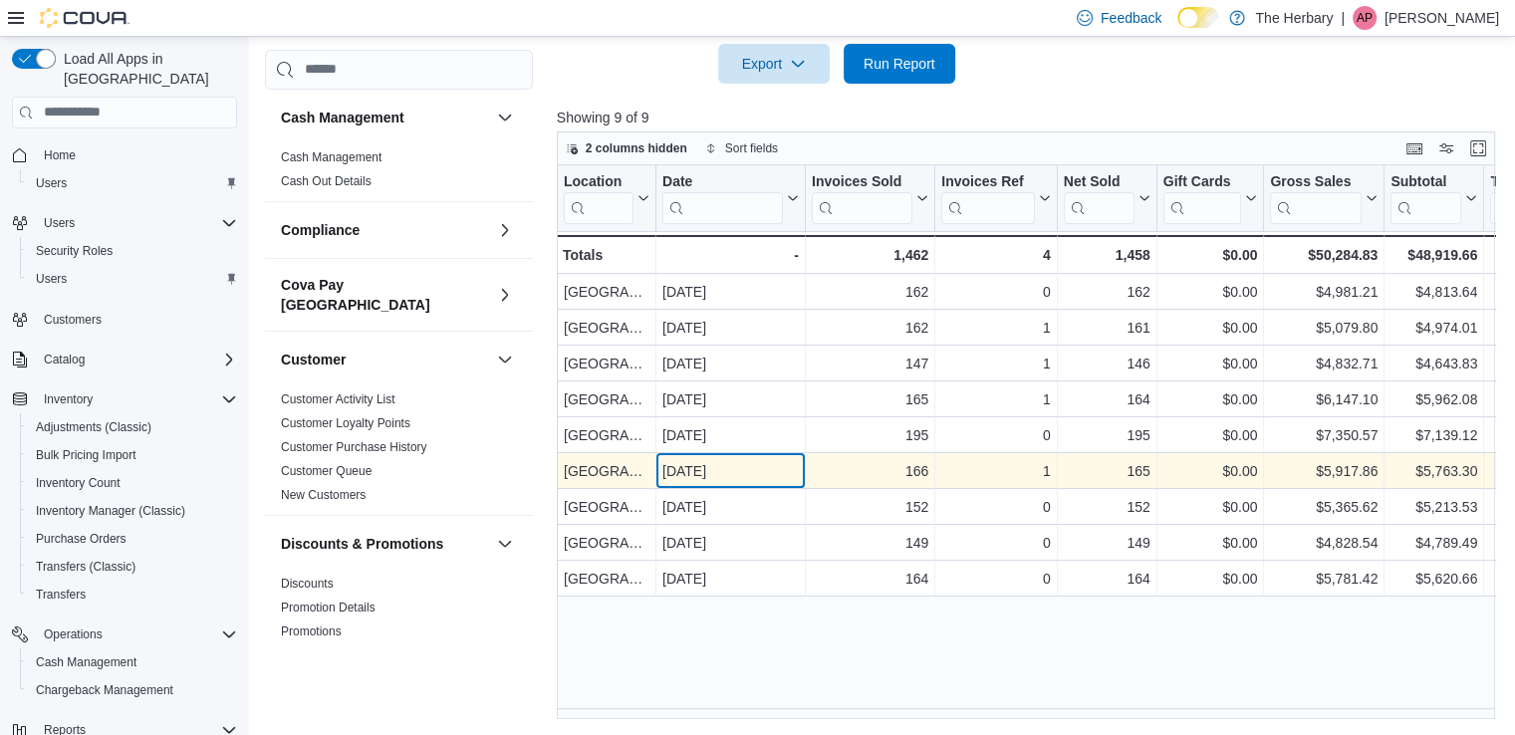
click at [729, 463] on div "Sep 6, 2025" at bounding box center [730, 471] width 136 height 24
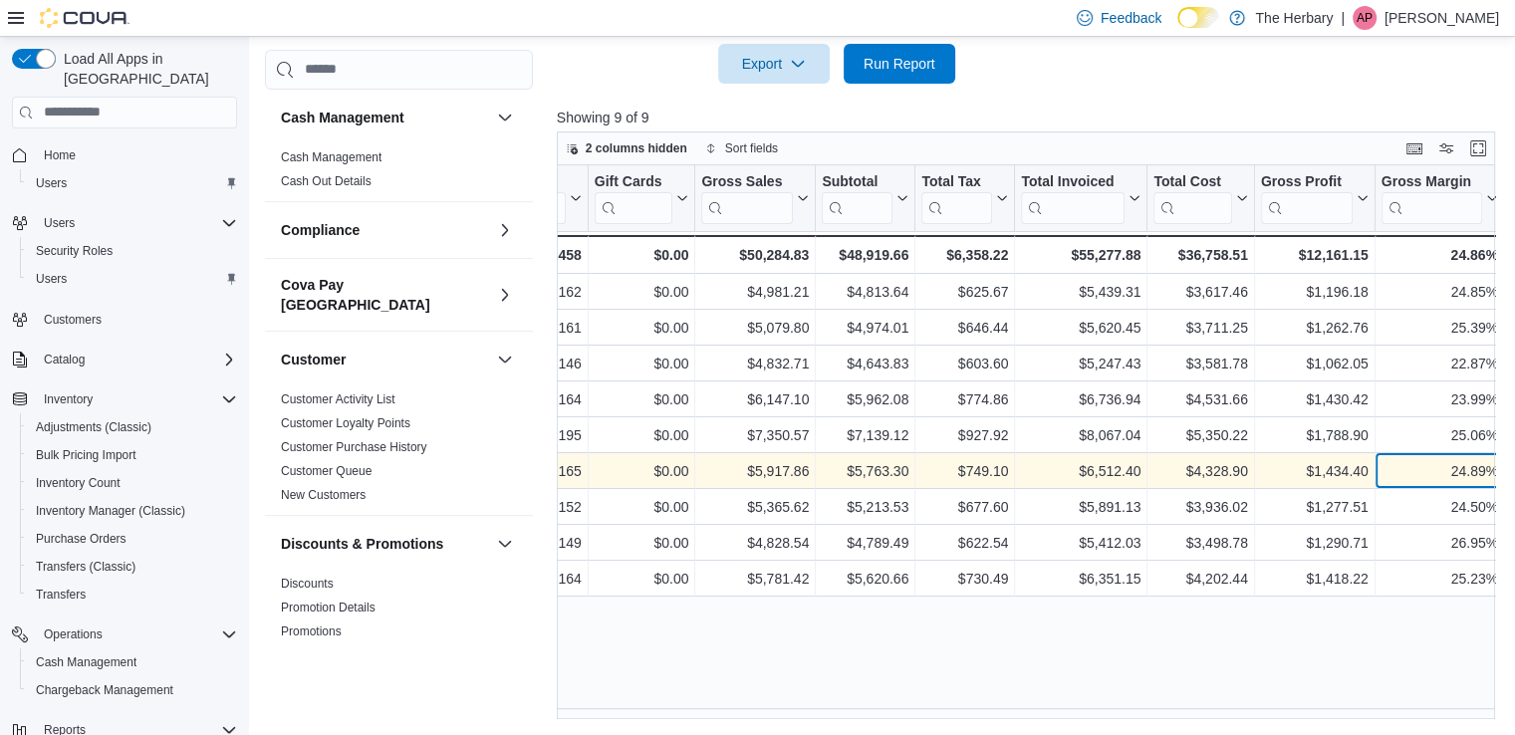
scroll to position [0, 0]
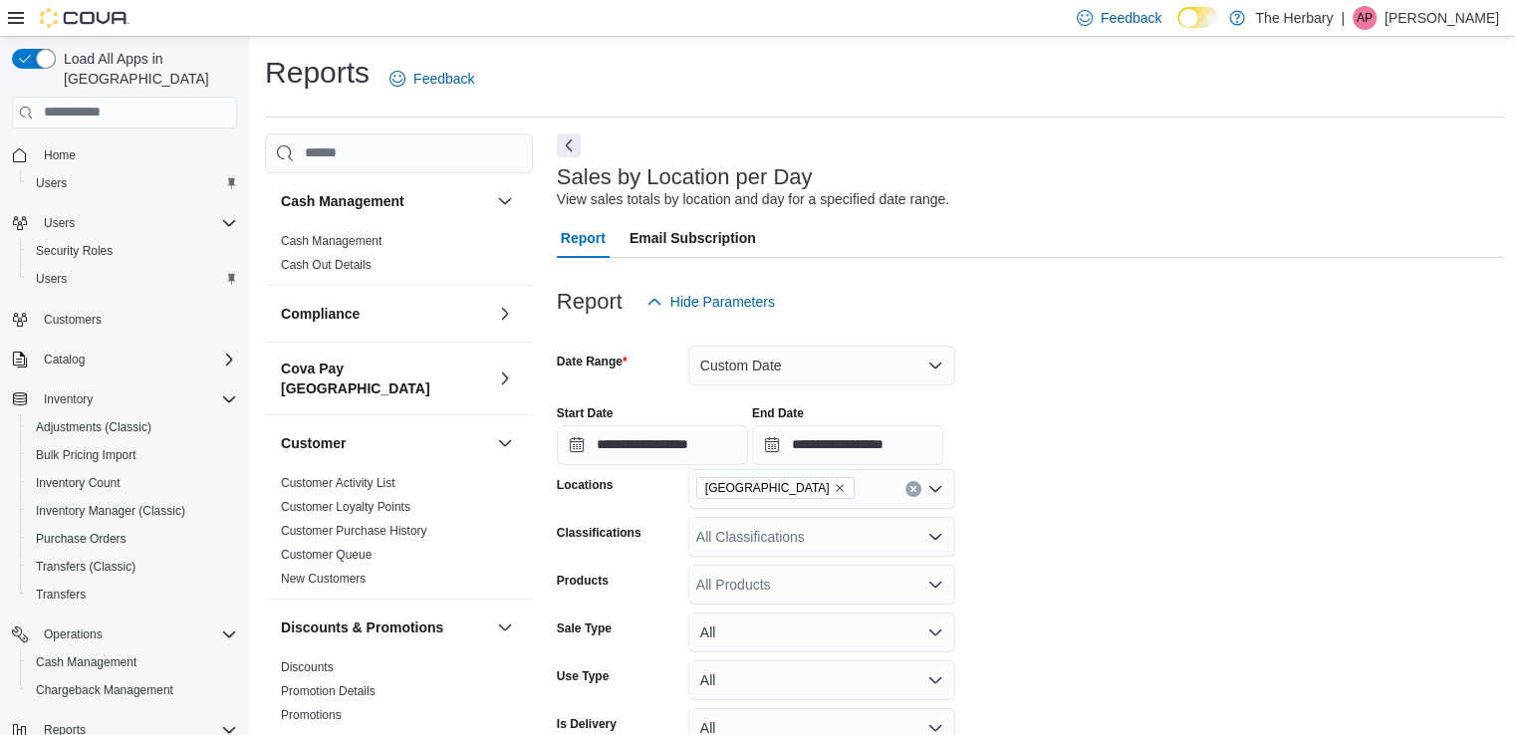
click at [834, 484] on icon "Remove Ottawa from selection in this group" at bounding box center [840, 488] width 12 height 12
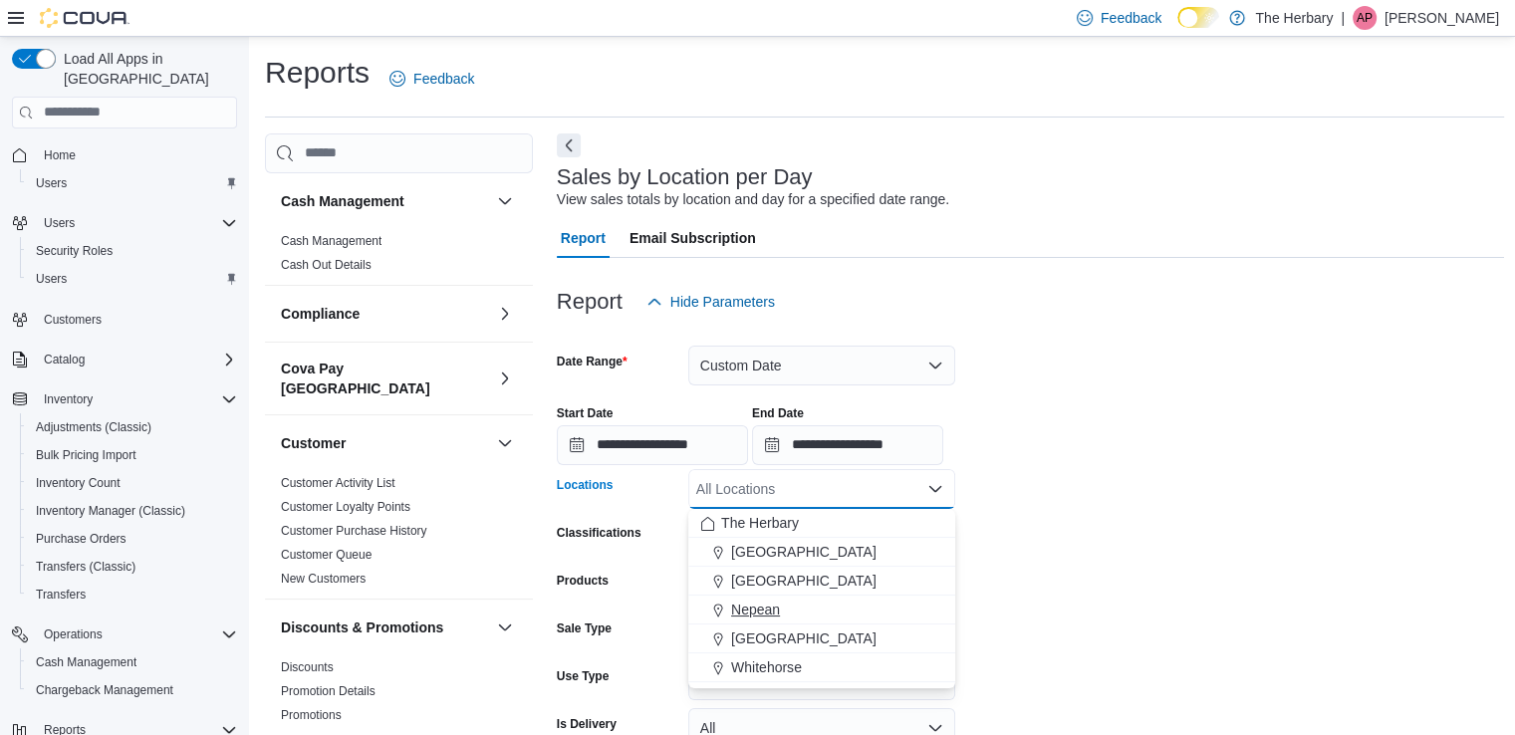
click at [757, 603] on span "Nepean" at bounding box center [755, 610] width 49 height 20
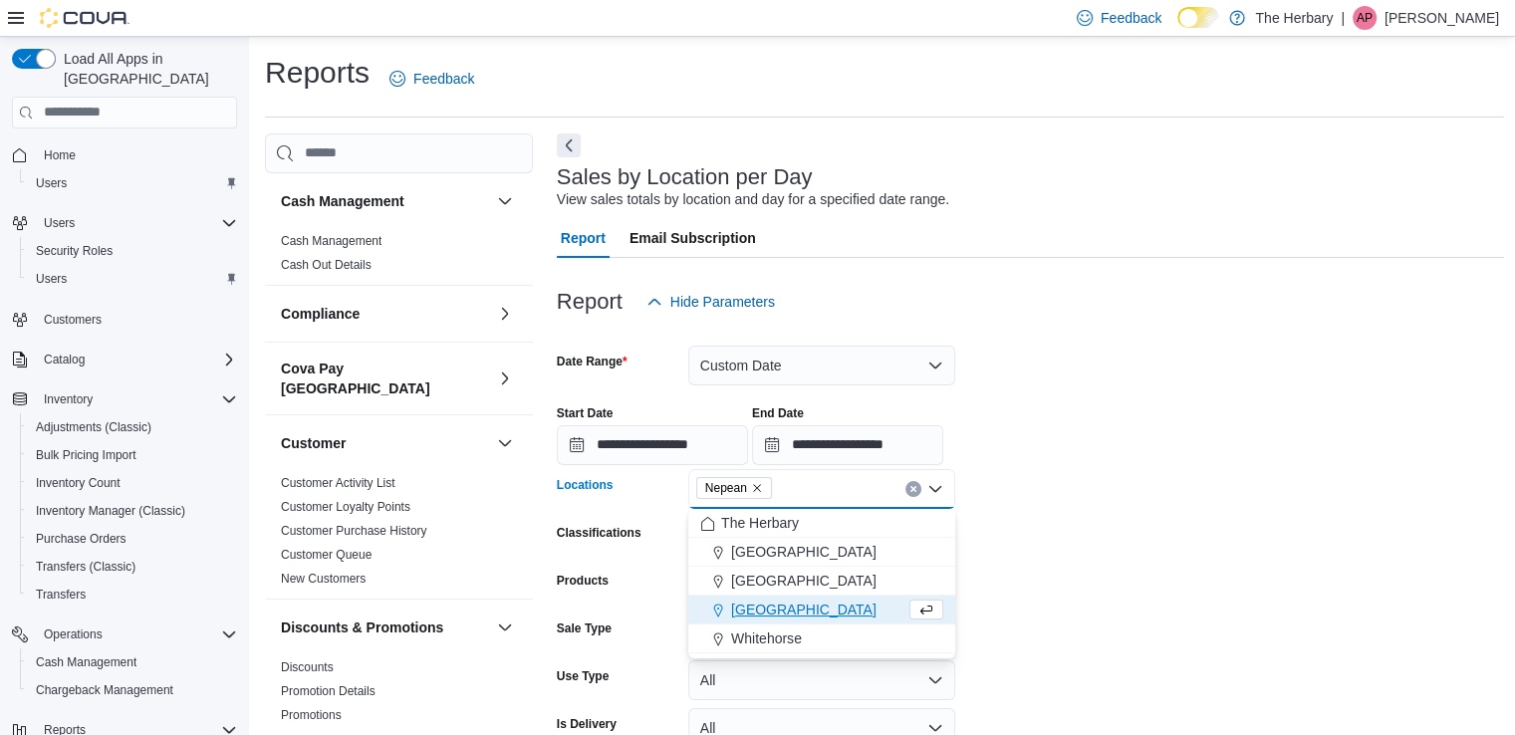
click at [1240, 445] on div "**********" at bounding box center [1031, 427] width 948 height 76
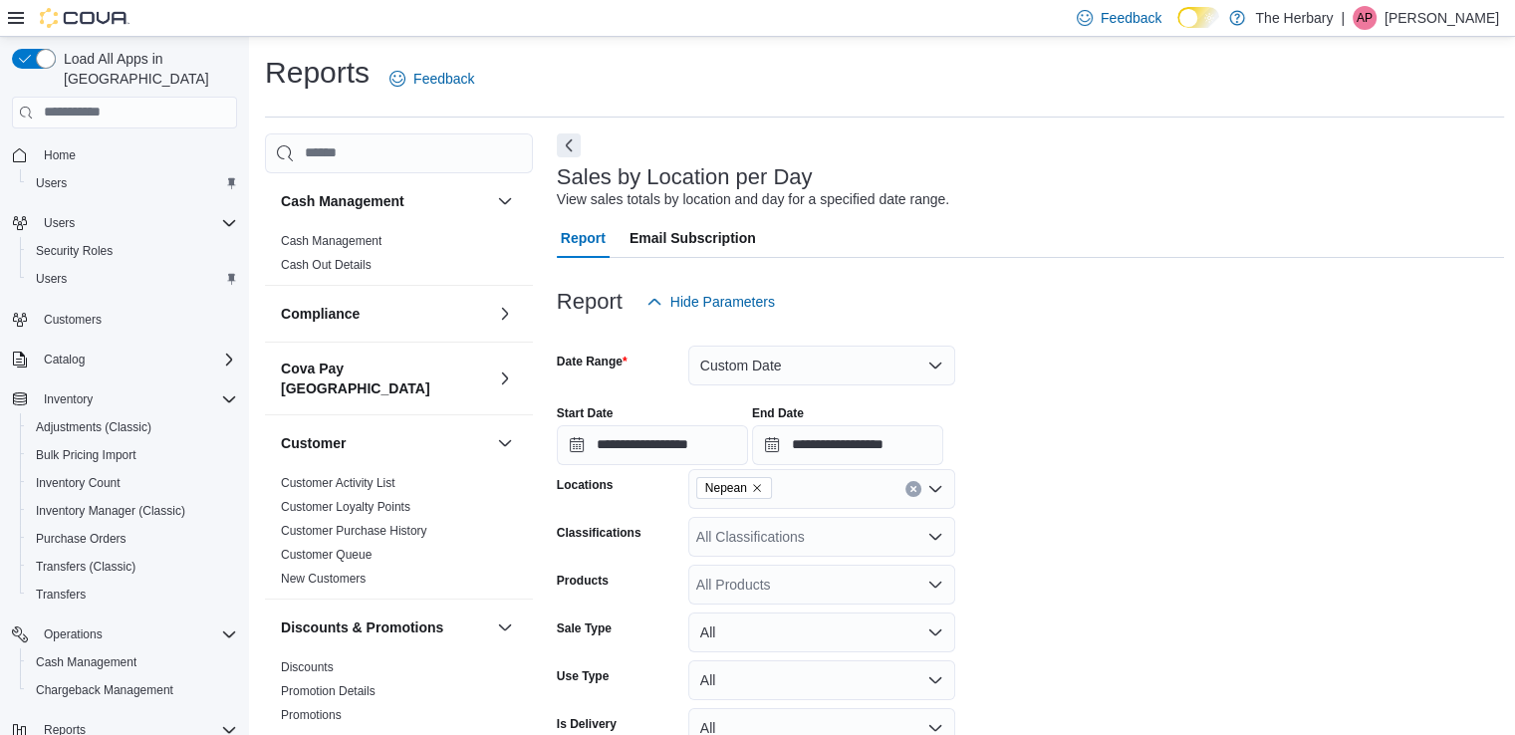
scroll to position [364, 0]
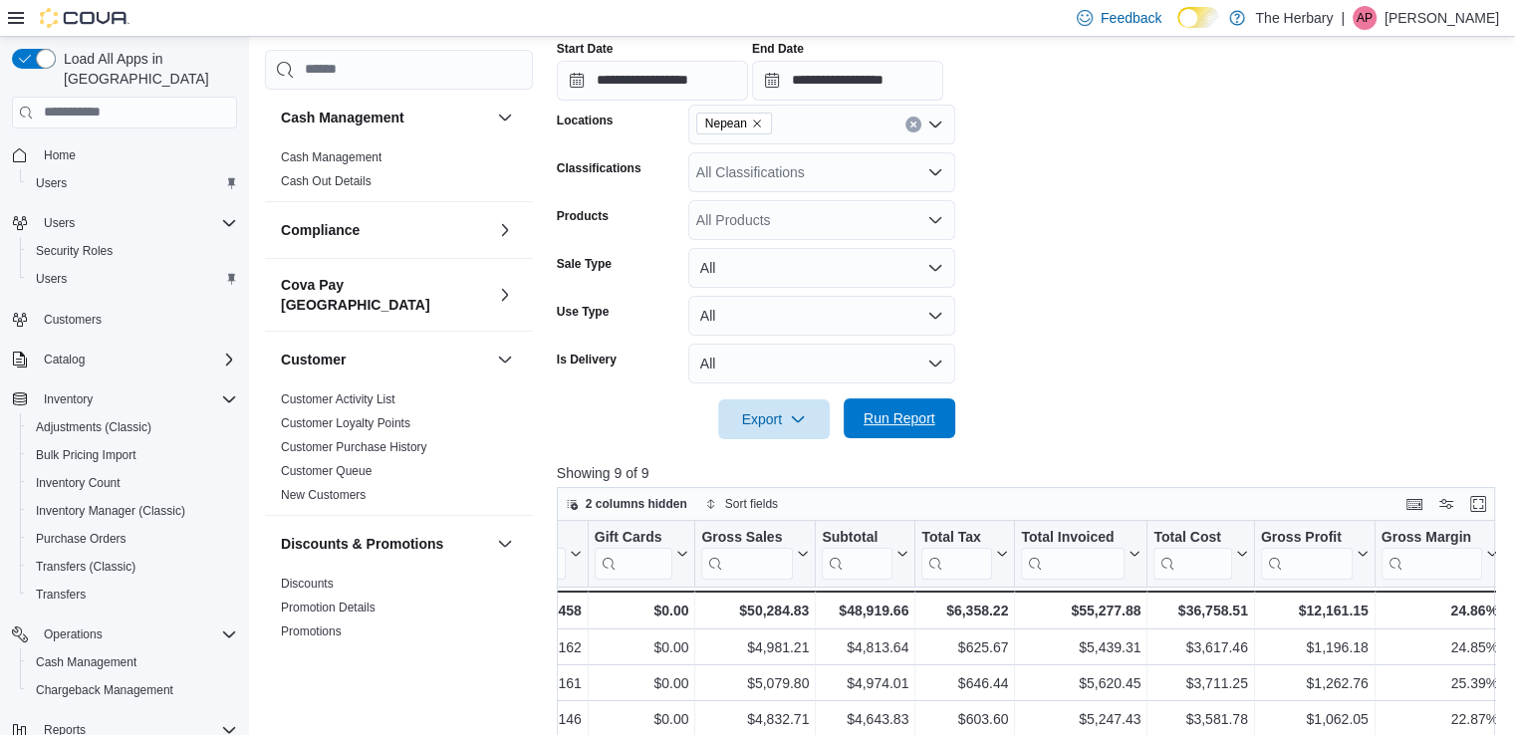
click at [902, 417] on span "Run Report" at bounding box center [899, 418] width 72 height 20
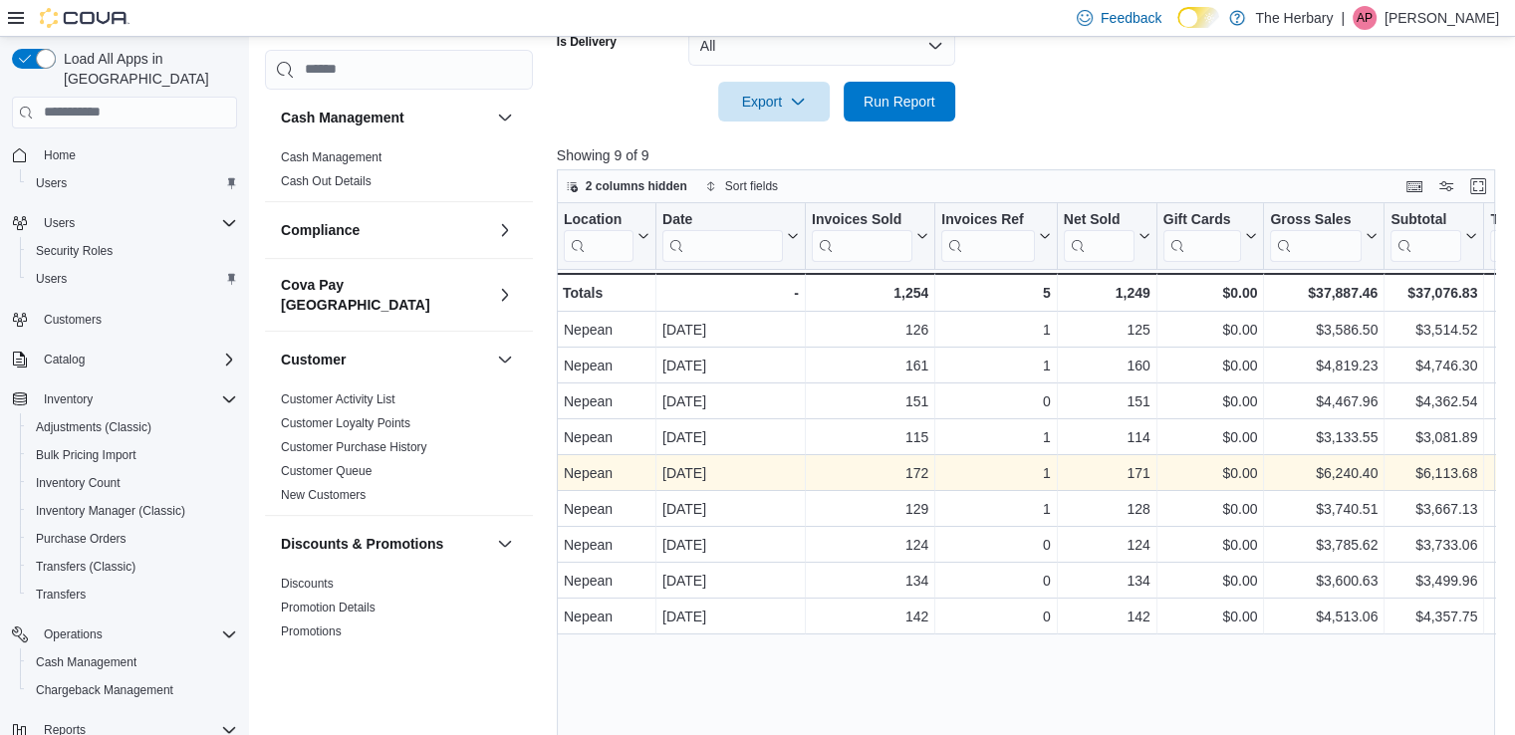
scroll to position [720, 0]
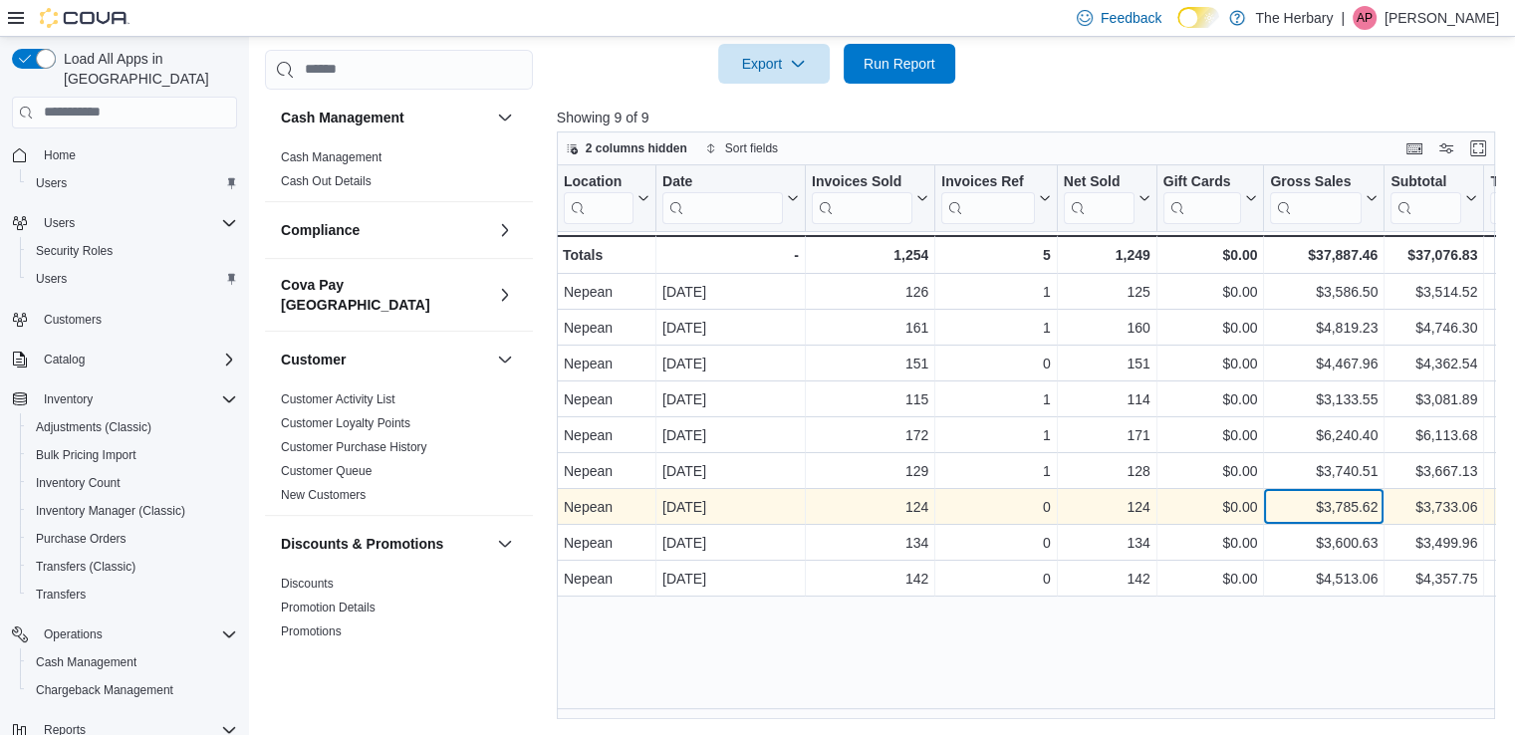
click at [1363, 506] on div "$3,785.62" at bounding box center [1324, 507] width 108 height 24
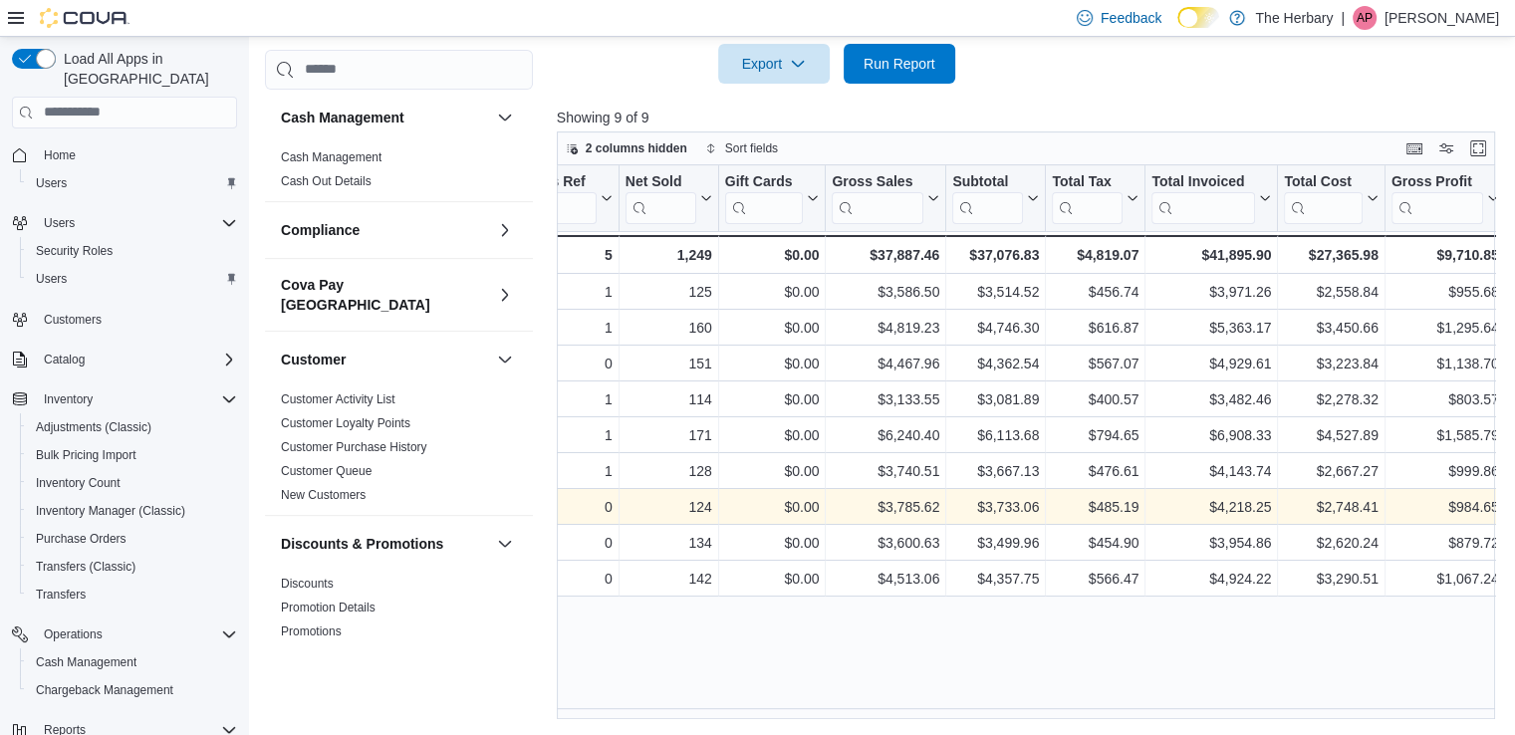
scroll to position [0, 569]
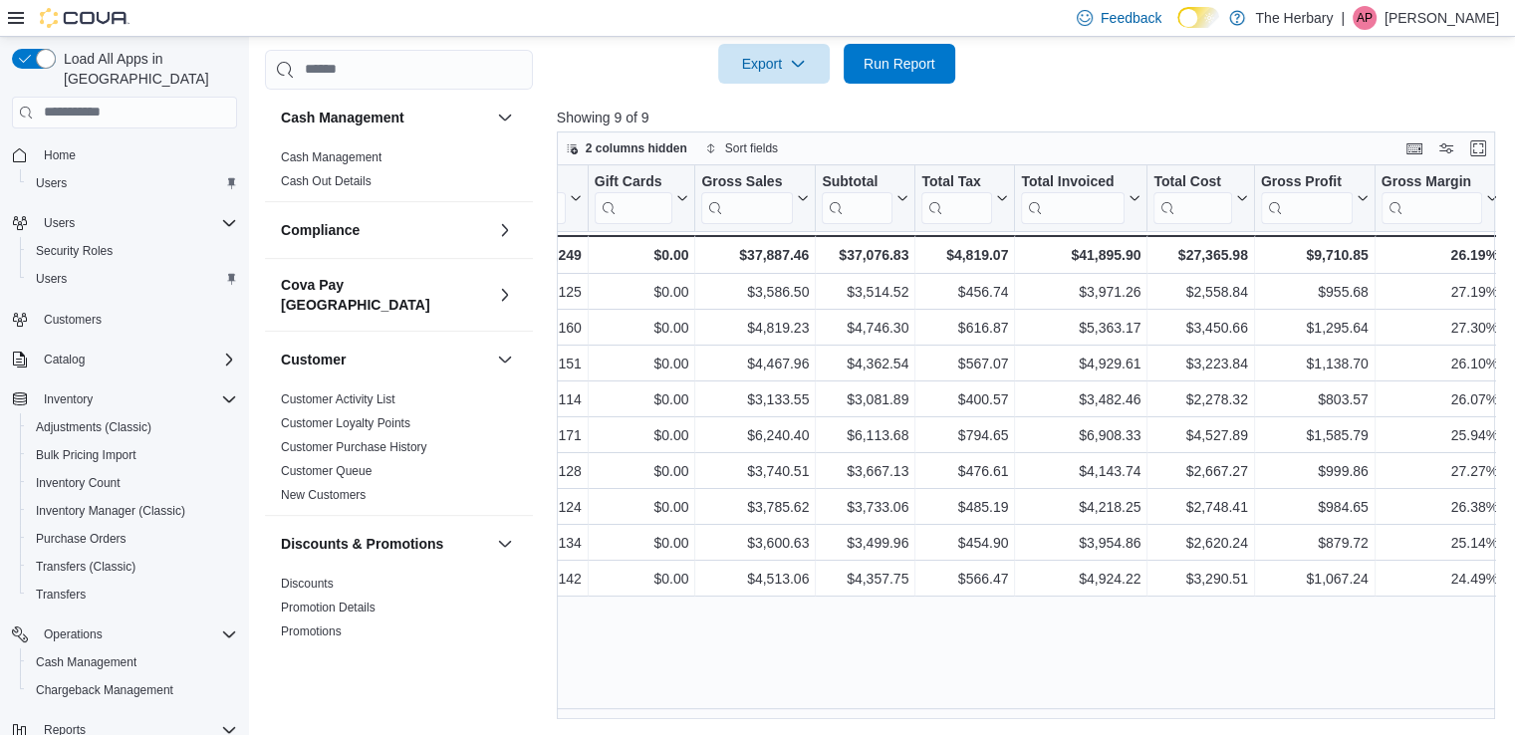
click at [1445, 15] on p "Anthony Piet" at bounding box center [1441, 18] width 115 height 24
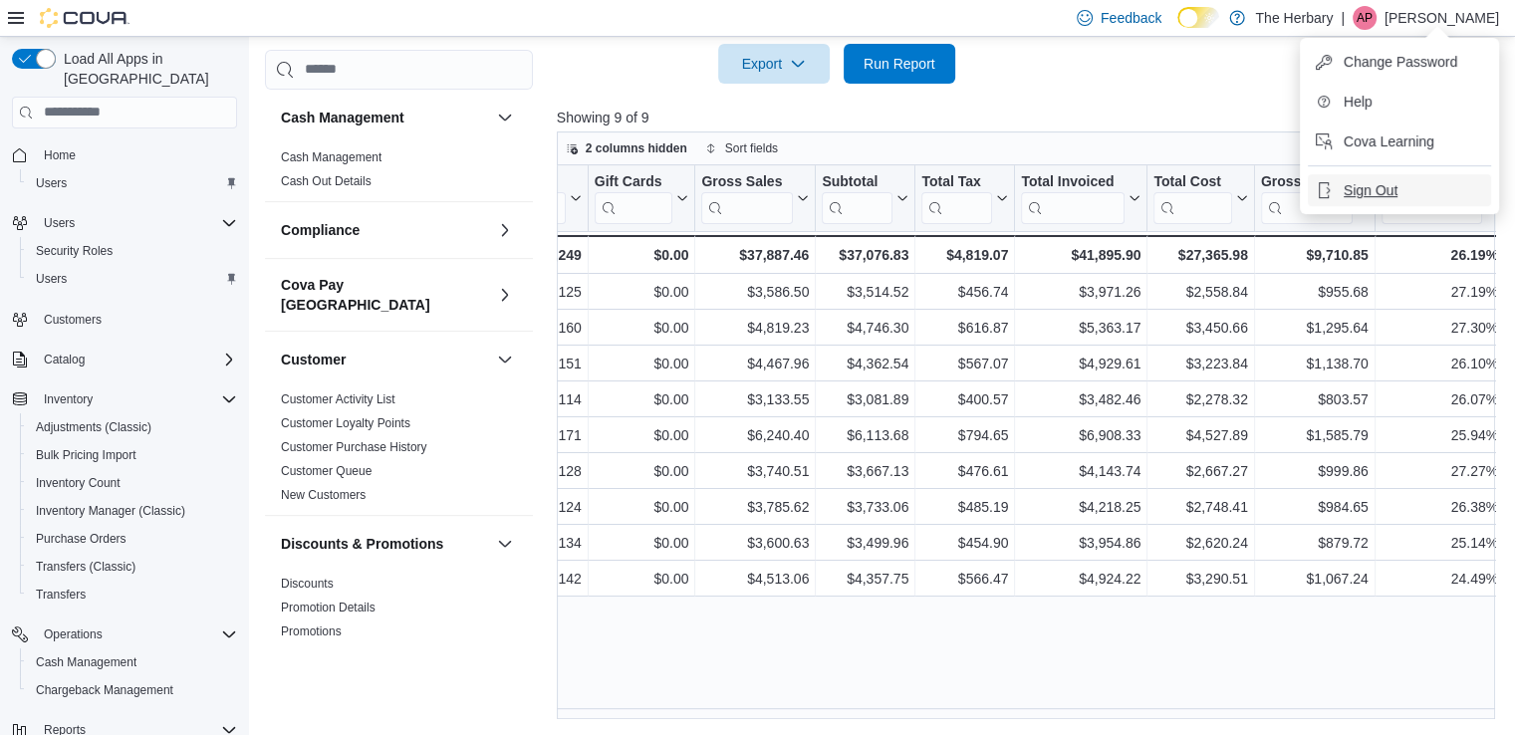
click at [1366, 183] on span "Sign Out" at bounding box center [1370, 190] width 54 height 20
